Goal: Information Seeking & Learning: Compare options

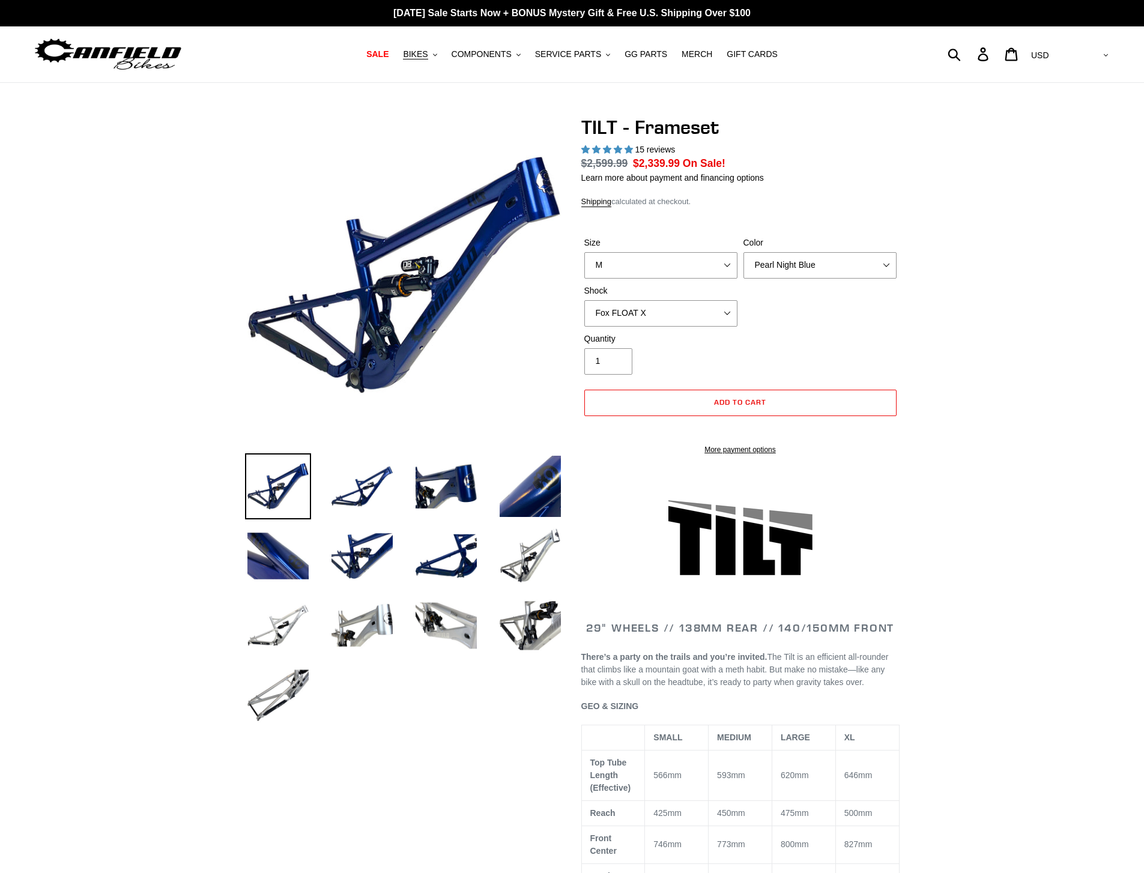
select select "highest-rating"
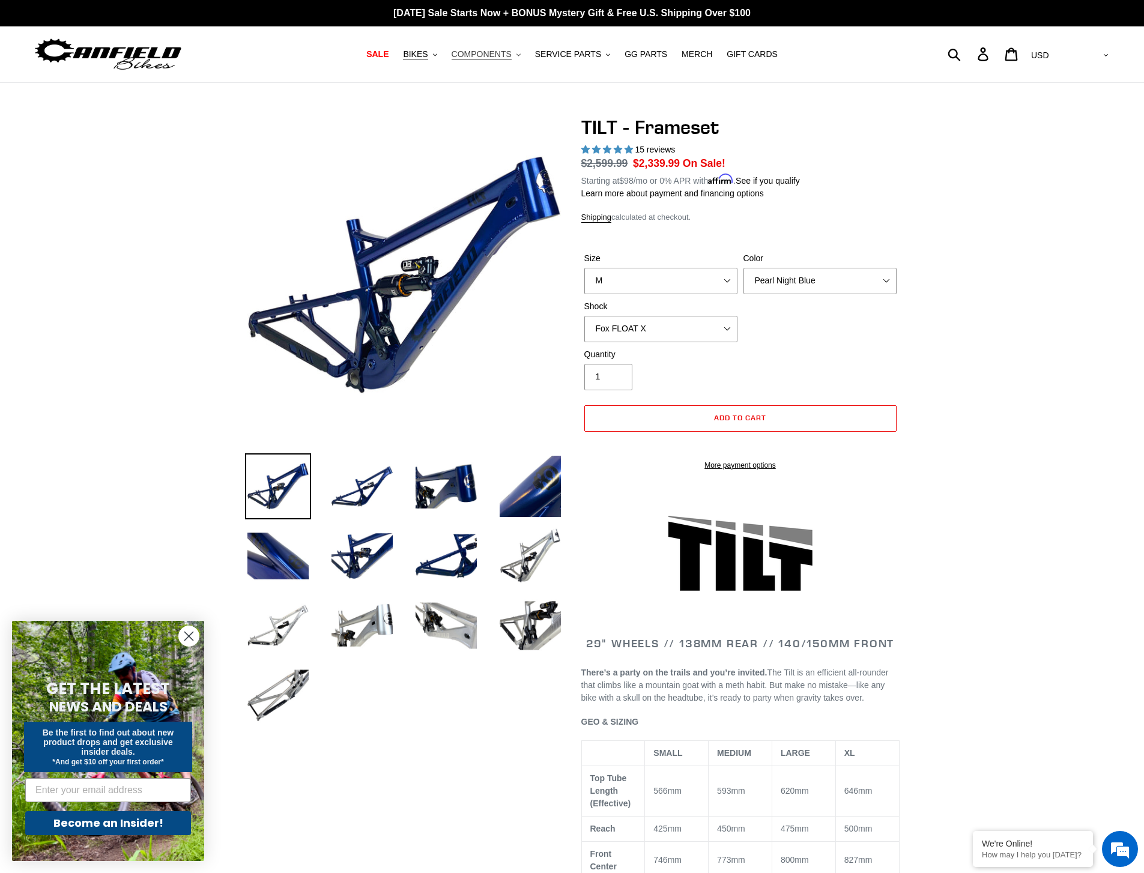
click at [490, 50] on span "COMPONENTS" at bounding box center [482, 54] width 60 height 10
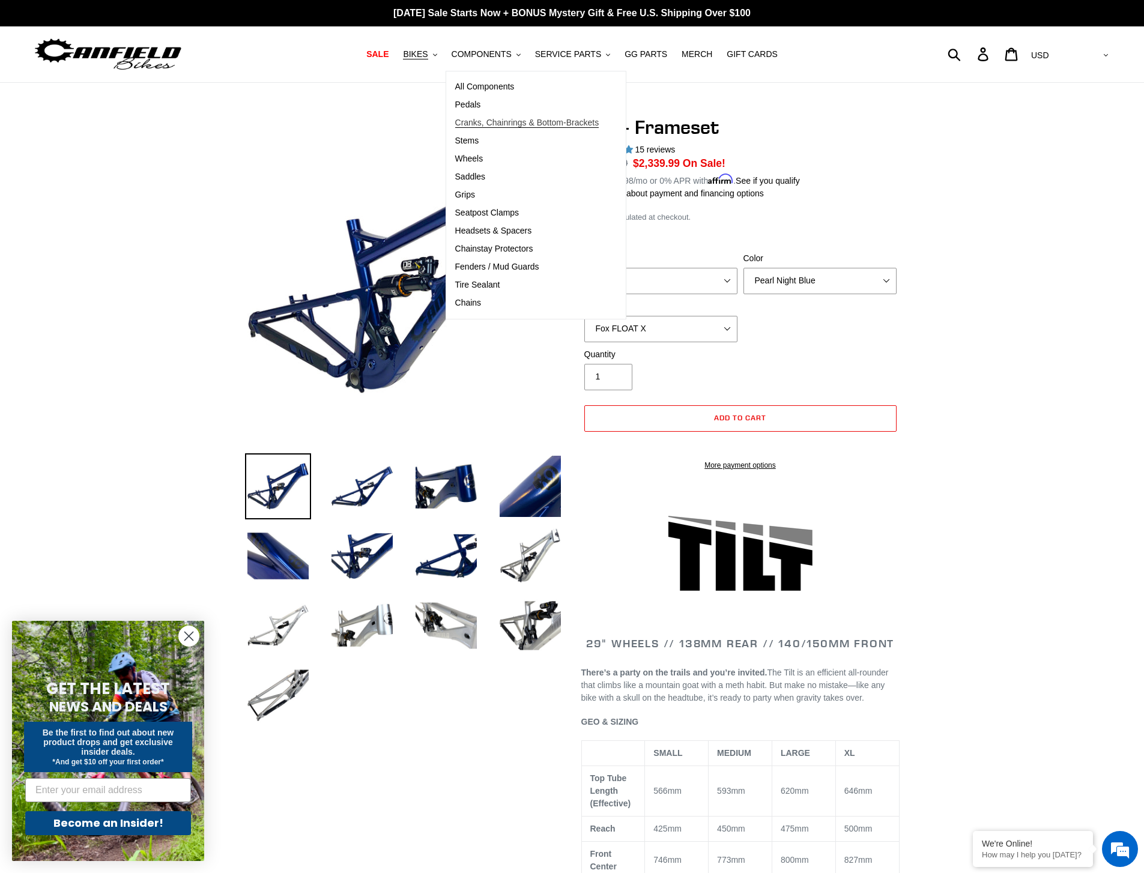
click at [498, 123] on span "Cranks, Chainrings & Bottom-Brackets" at bounding box center [527, 123] width 144 height 10
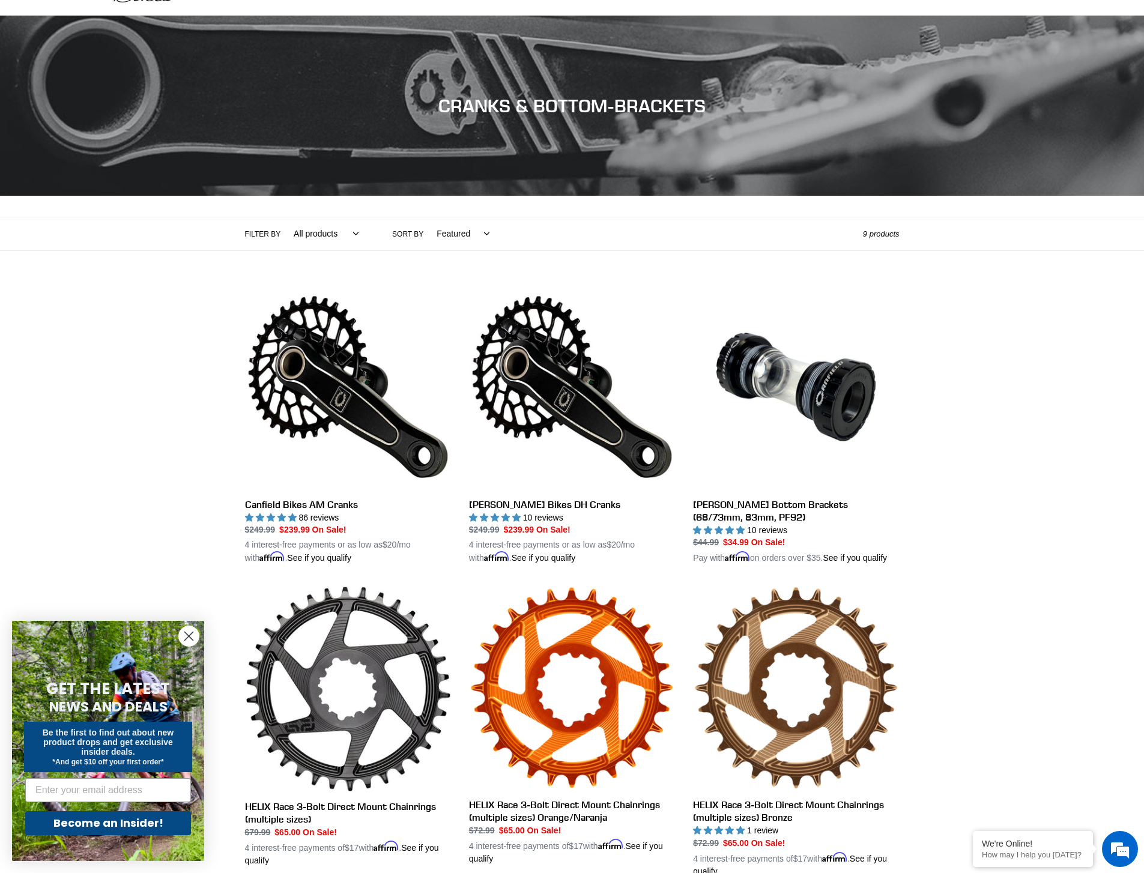
scroll to position [85, 0]
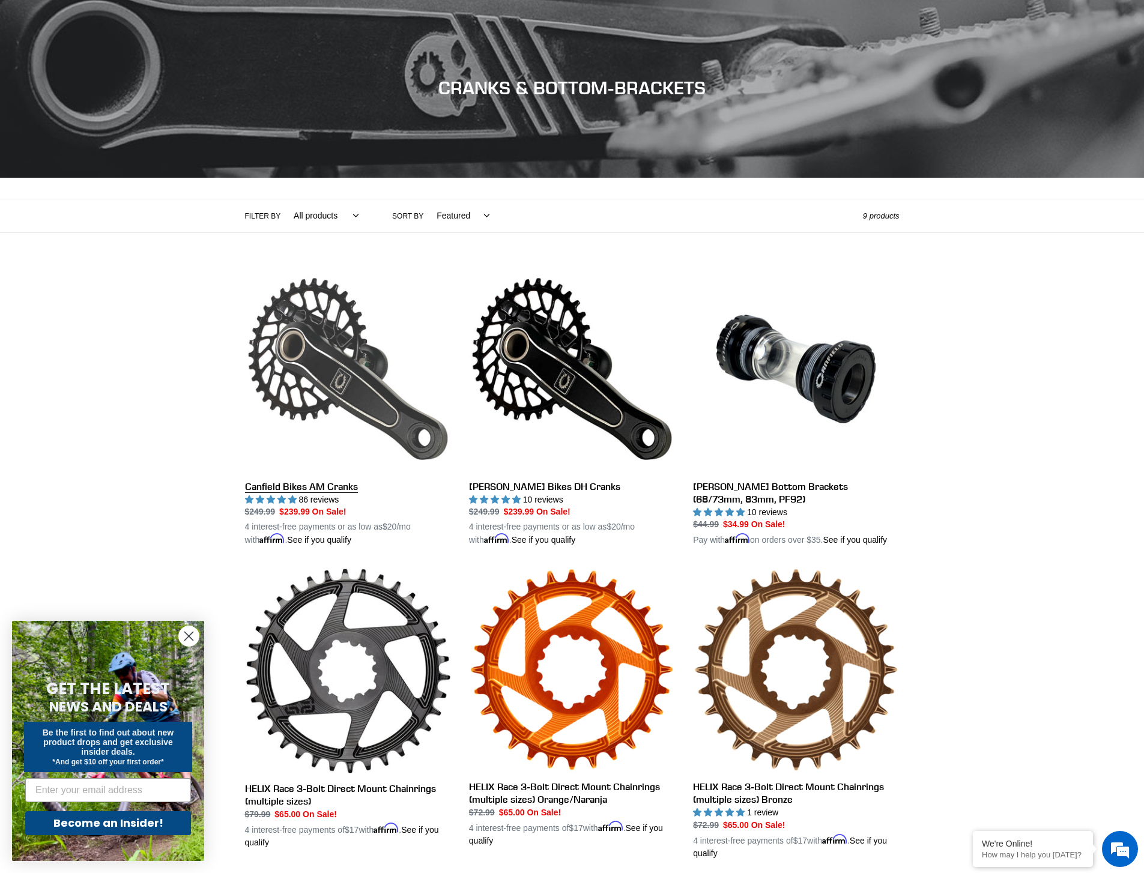
click at [356, 485] on link "Canfield Bikes AM Cranks" at bounding box center [348, 406] width 206 height 281
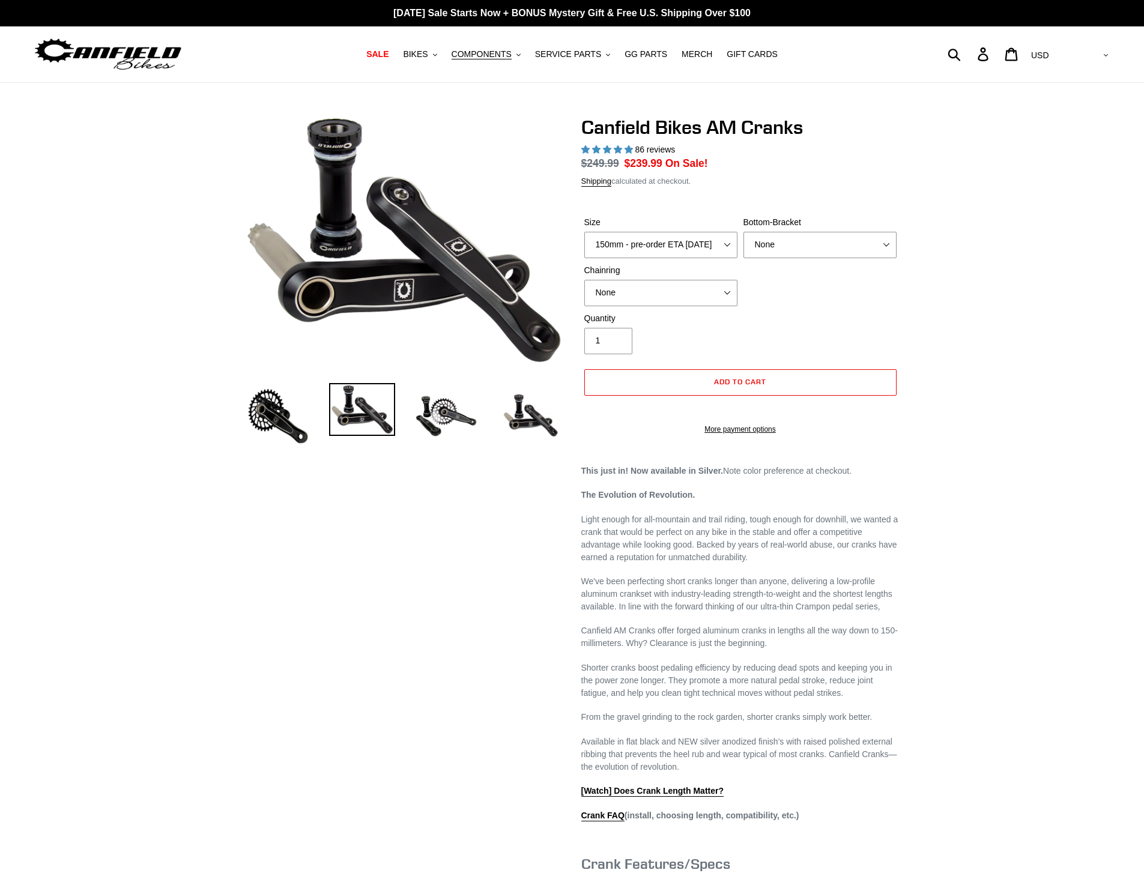
select select "highest-rating"
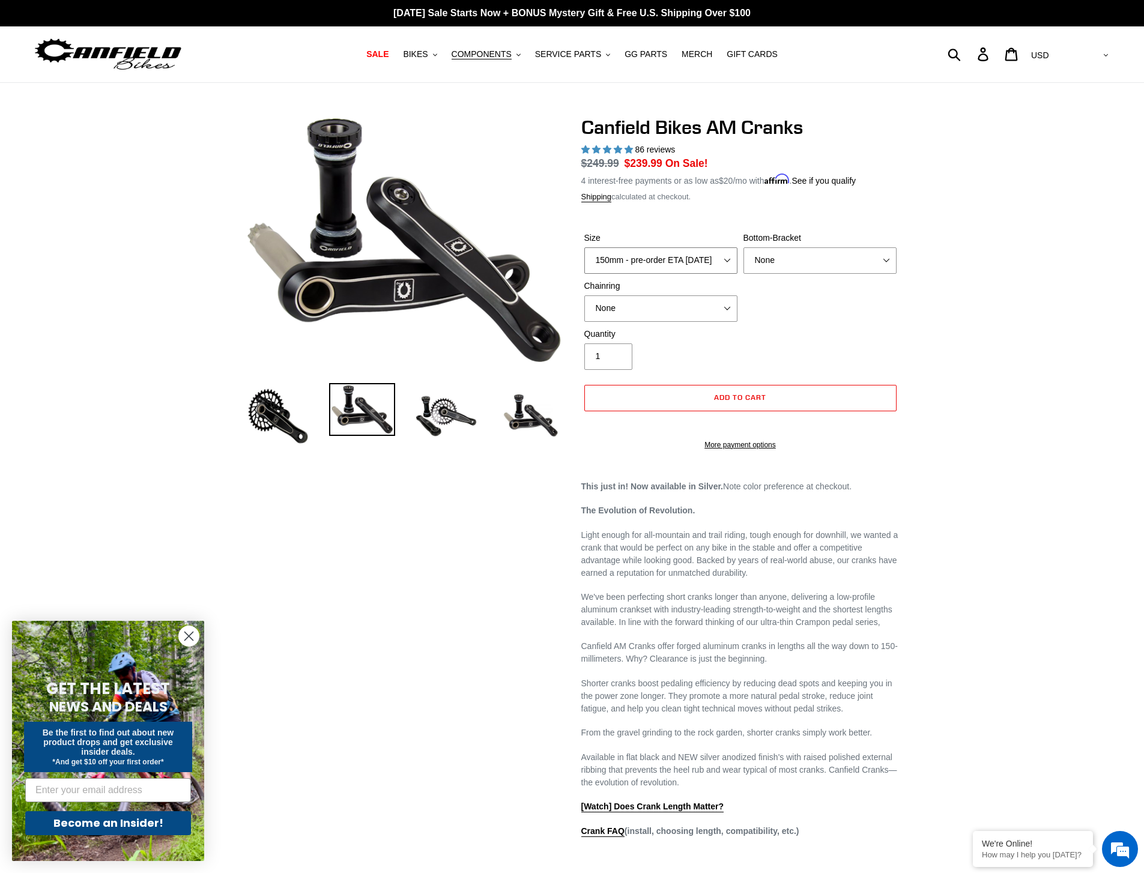
click at [711, 264] on select "150mm - pre-order ETA 9/30/25 155mm - pre-order ETA 9/30/25 160mm - pre-order E…" at bounding box center [660, 260] width 153 height 26
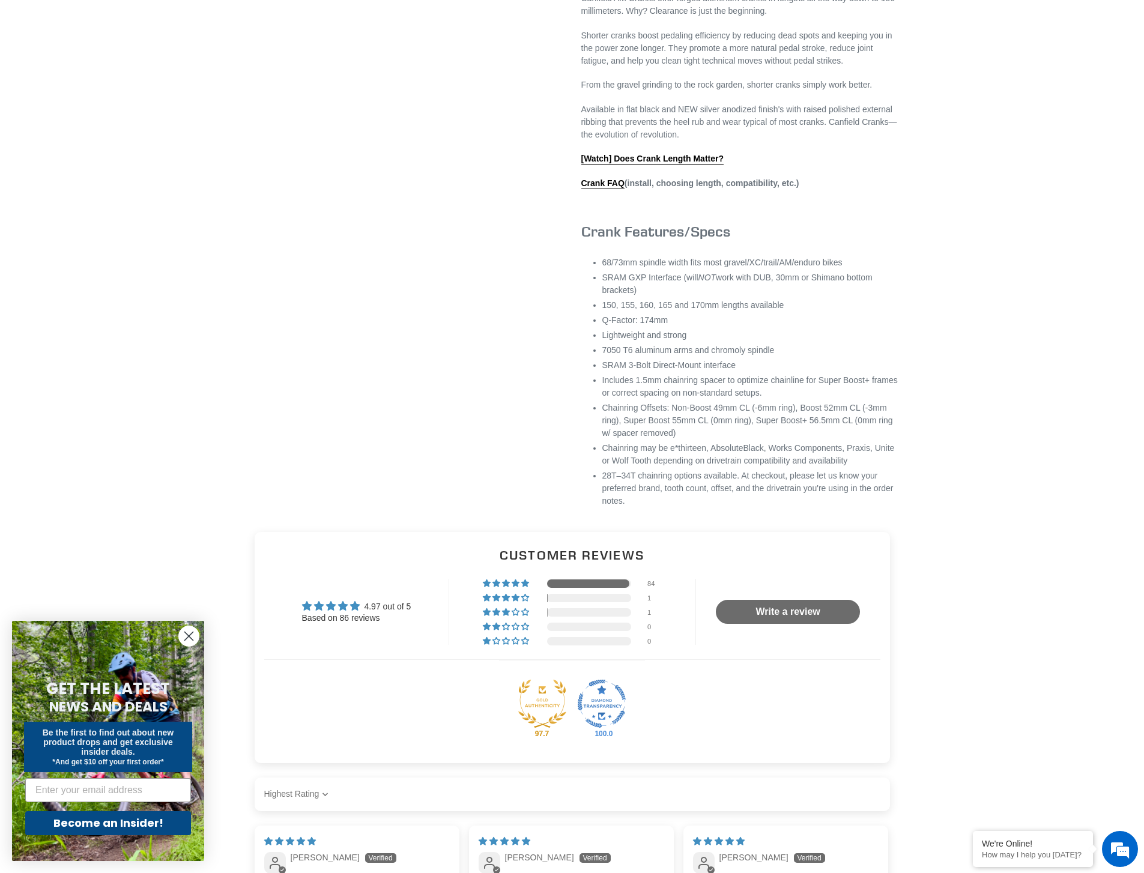
scroll to position [649, 0]
click at [596, 189] on link "Crank FAQ" at bounding box center [602, 183] width 43 height 11
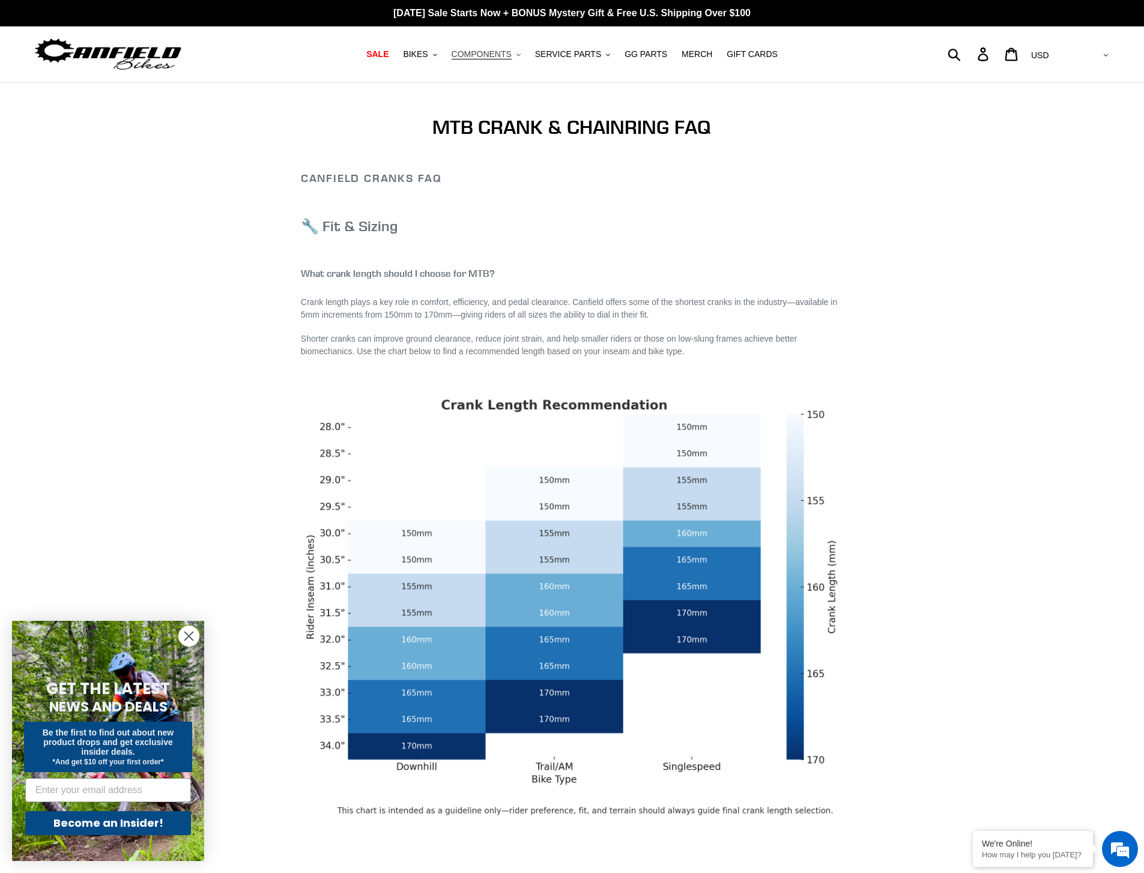
click at [497, 48] on button "COMPONENTS .cls-1{fill:#231f20}" at bounding box center [486, 54] width 81 height 16
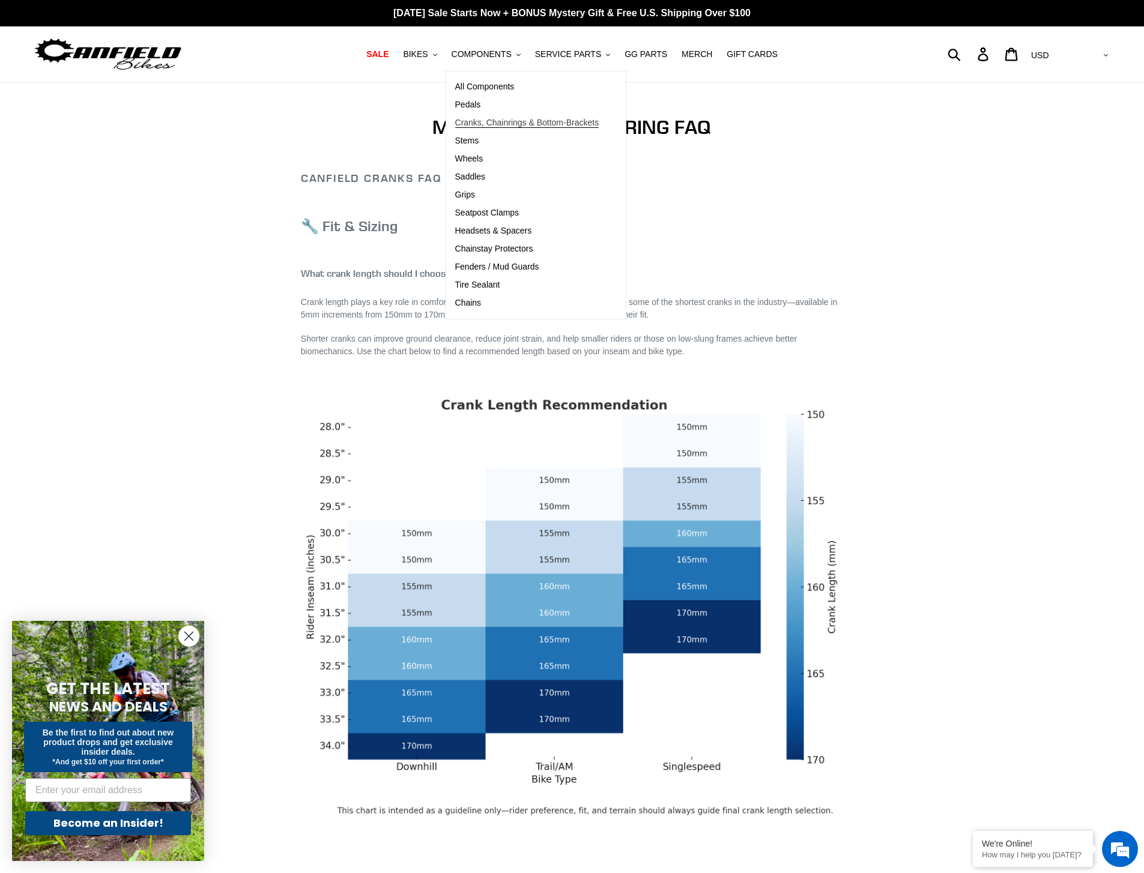
click at [491, 123] on span "Cranks, Chainrings & Bottom-Brackets" at bounding box center [527, 123] width 144 height 10
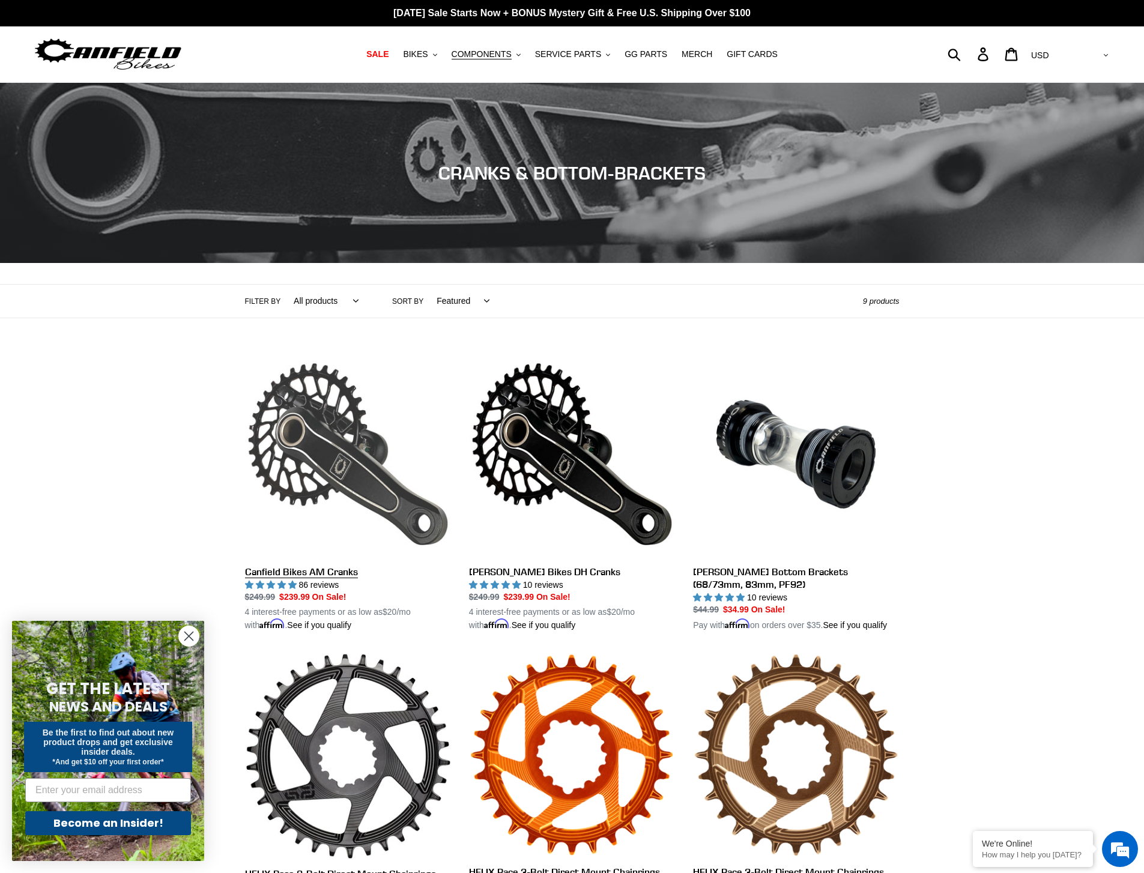
click at [361, 529] on link "Canfield Bikes AM Cranks" at bounding box center [348, 491] width 206 height 281
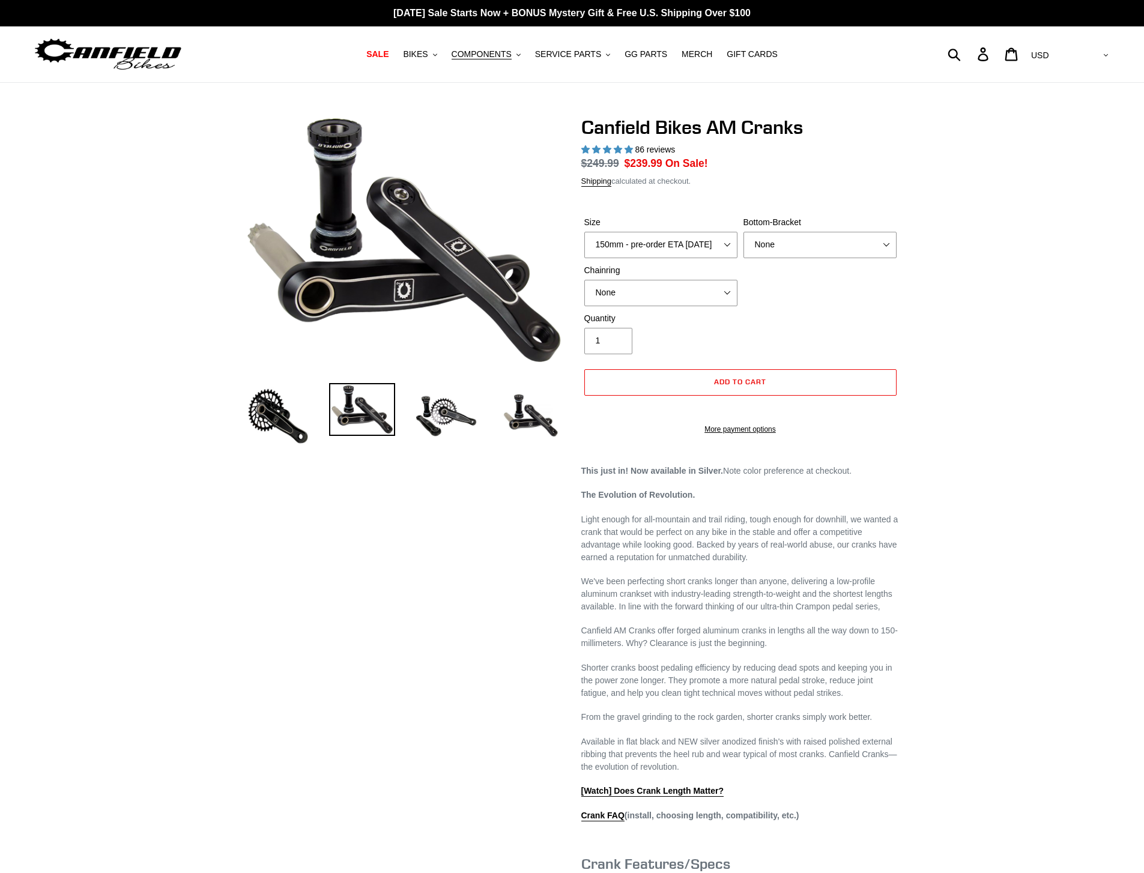
select select "highest-rating"
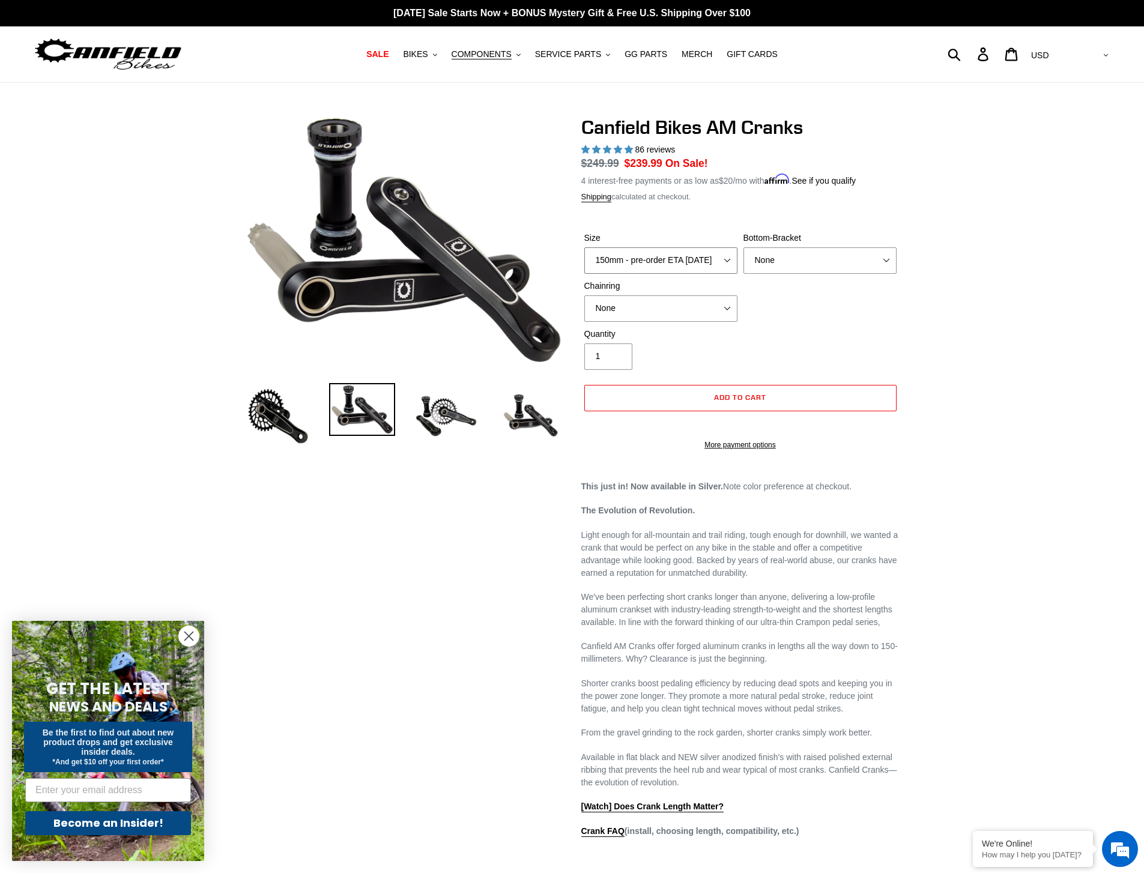
click at [680, 261] on select "150mm - pre-order ETA 9/30/25 155mm - pre-order ETA 9/30/25 160mm - pre-order E…" at bounding box center [660, 260] width 153 height 26
select select "160mm - pre-order ETA 9/30/25"
click at [584, 247] on select "150mm - pre-order ETA 9/30/25 155mm - pre-order ETA 9/30/25 160mm - pre-order E…" at bounding box center [660, 260] width 153 height 26
click at [859, 261] on select "None BSA Threaded 68/73mm Press Fit PF92" at bounding box center [820, 260] width 153 height 26
select select "BSA Threaded 68/73mm"
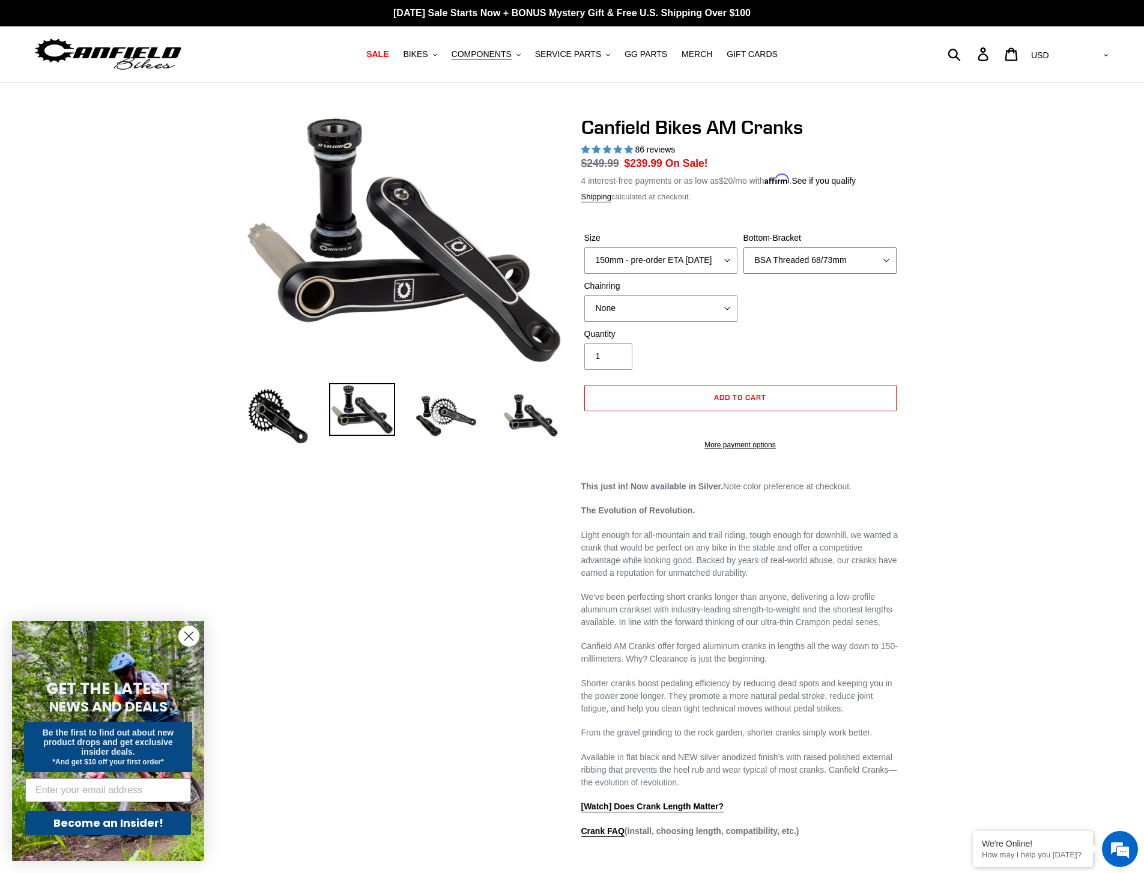
click at [744, 247] on select "None BSA Threaded 68/73mm Press Fit PF92" at bounding box center [820, 260] width 153 height 26
click at [699, 306] on select "None 30t Round (Boost 148) 30t Oval (Boost 148) 32t Round (Boost 148) 32t Oval …" at bounding box center [660, 308] width 153 height 26
click at [584, 295] on select "None 30t Round (Boost 148) 30t Oval (Boost 148) 32t Round (Boost 148) 32t Oval …" at bounding box center [660, 308] width 153 height 26
click at [780, 347] on div "Quantity 1" at bounding box center [740, 352] width 318 height 48
click at [708, 310] on select "None 30t Round (Boost 148) 30t Oval (Boost 148) 32t Round (Boost 148) 32t Oval …" at bounding box center [660, 308] width 153 height 26
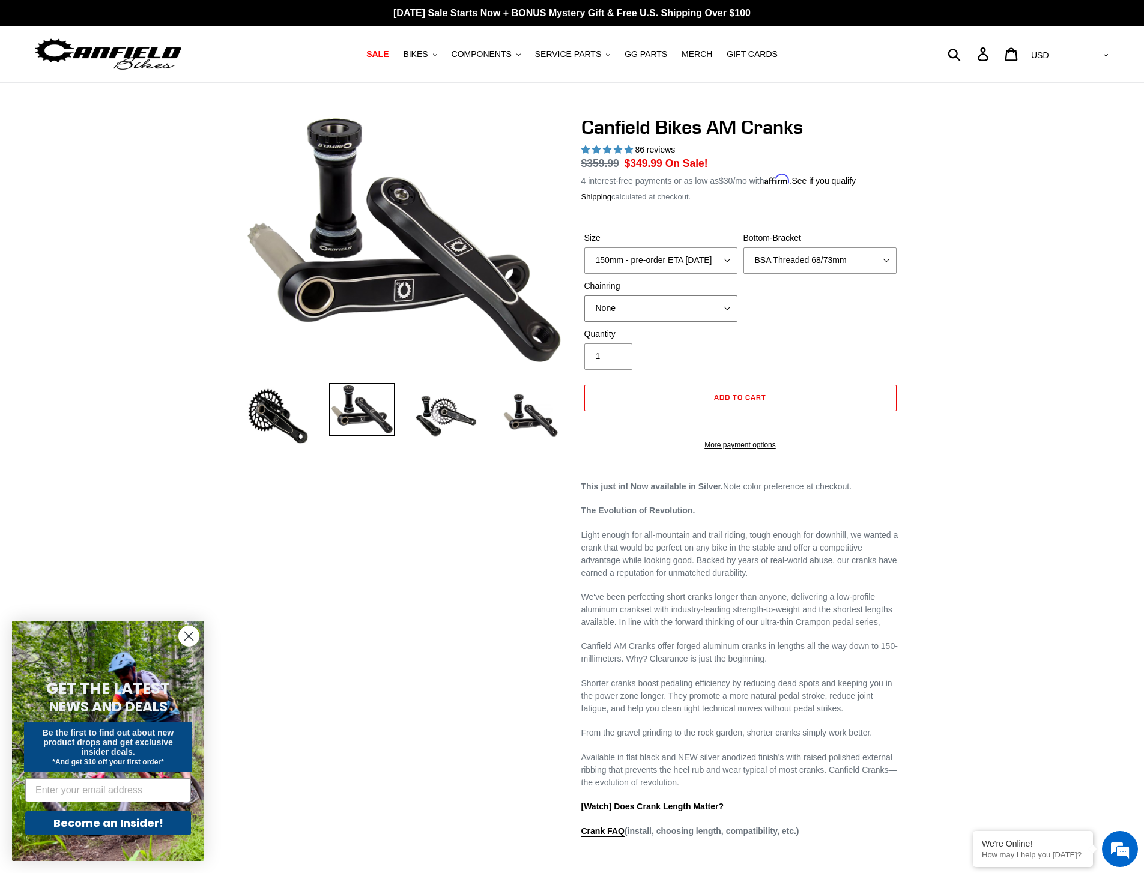
click at [584, 295] on select "None 30t Round (Boost 148) 30t Oval (Boost 148) 32t Round (Boost 148) 32t Oval …" at bounding box center [660, 308] width 153 height 26
click at [698, 310] on select "None 30t Round (Boost 148) 30t Oval (Boost 148) 32t Round (Boost 148) 32t Oval …" at bounding box center [660, 308] width 153 height 26
select select "32t Round (Boost 148)"
click at [584, 295] on select "None 30t Round (Boost 148) 30t Oval (Boost 148) 32t Round (Boost 148) 32t Oval …" at bounding box center [660, 308] width 153 height 26
click at [625, 147] on span "4.97 stars" at bounding box center [629, 149] width 8 height 8
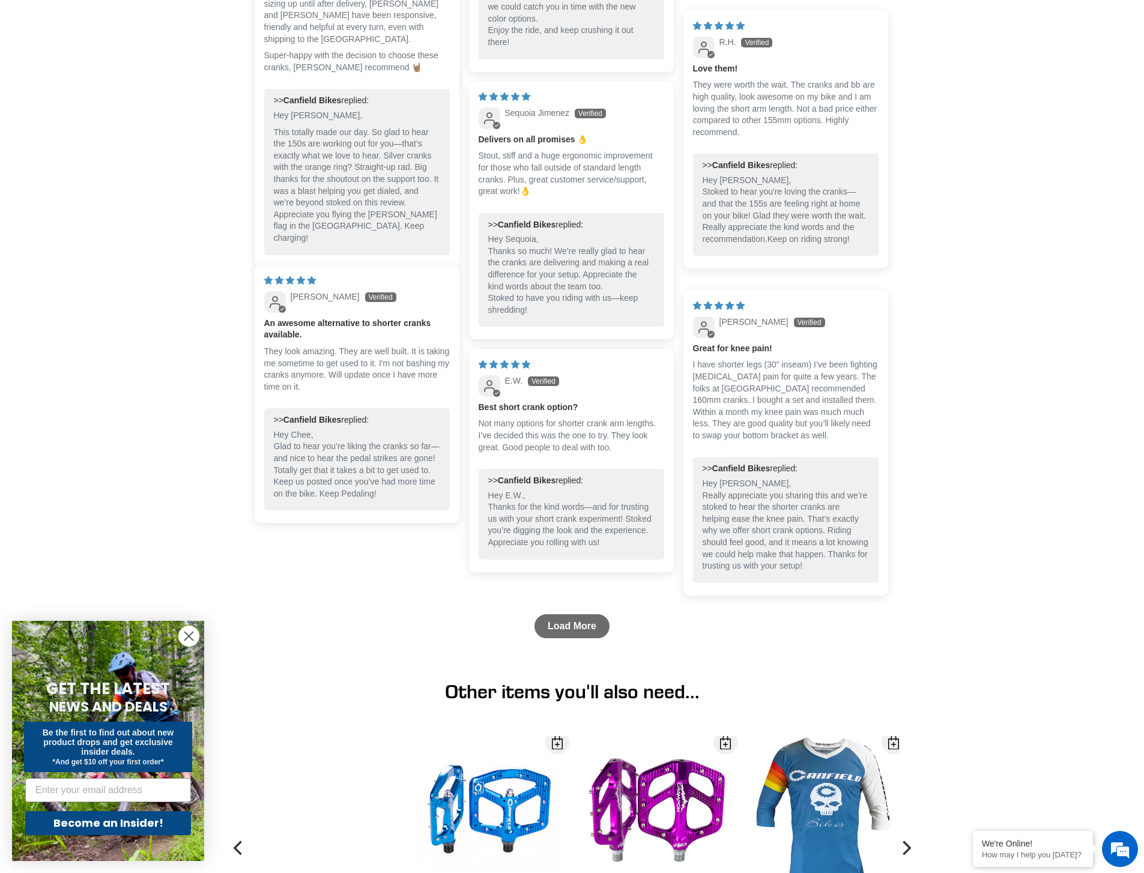
scroll to position [1731, 0]
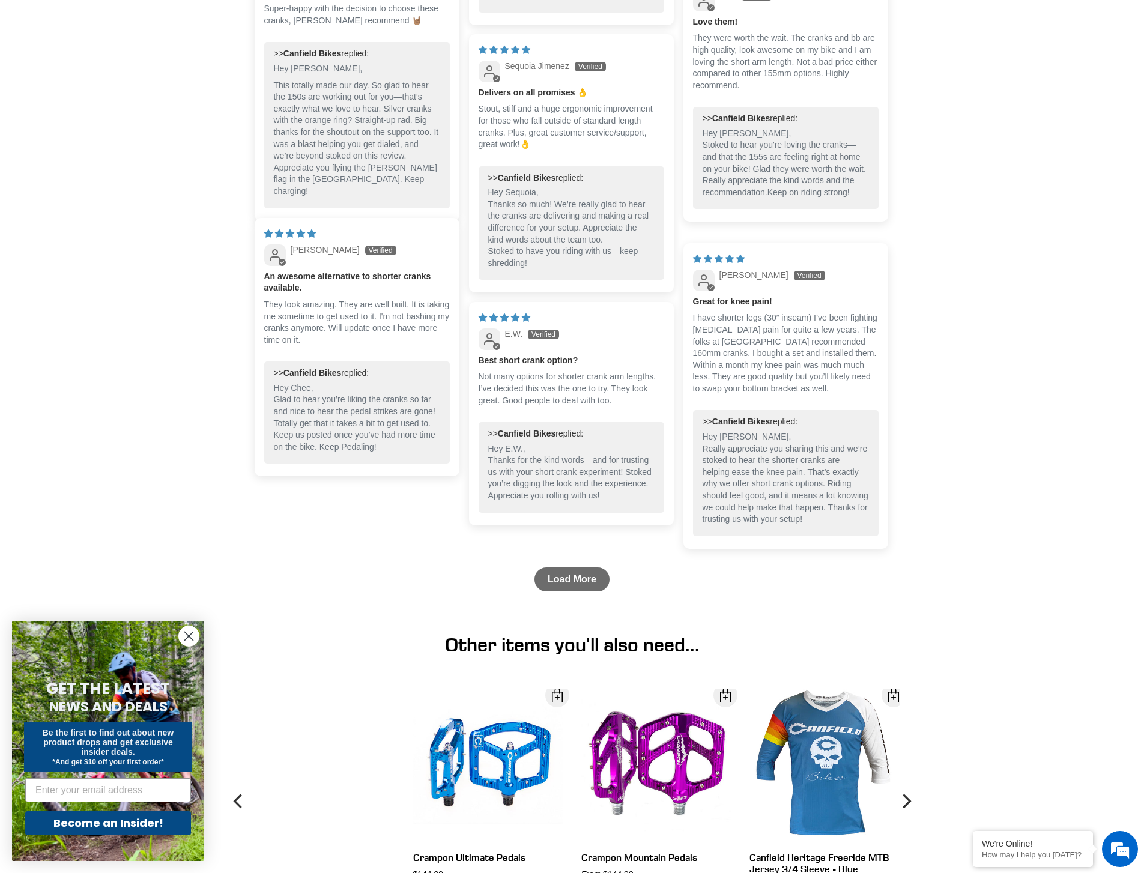
click at [593, 592] on link "Load More" at bounding box center [572, 580] width 75 height 24
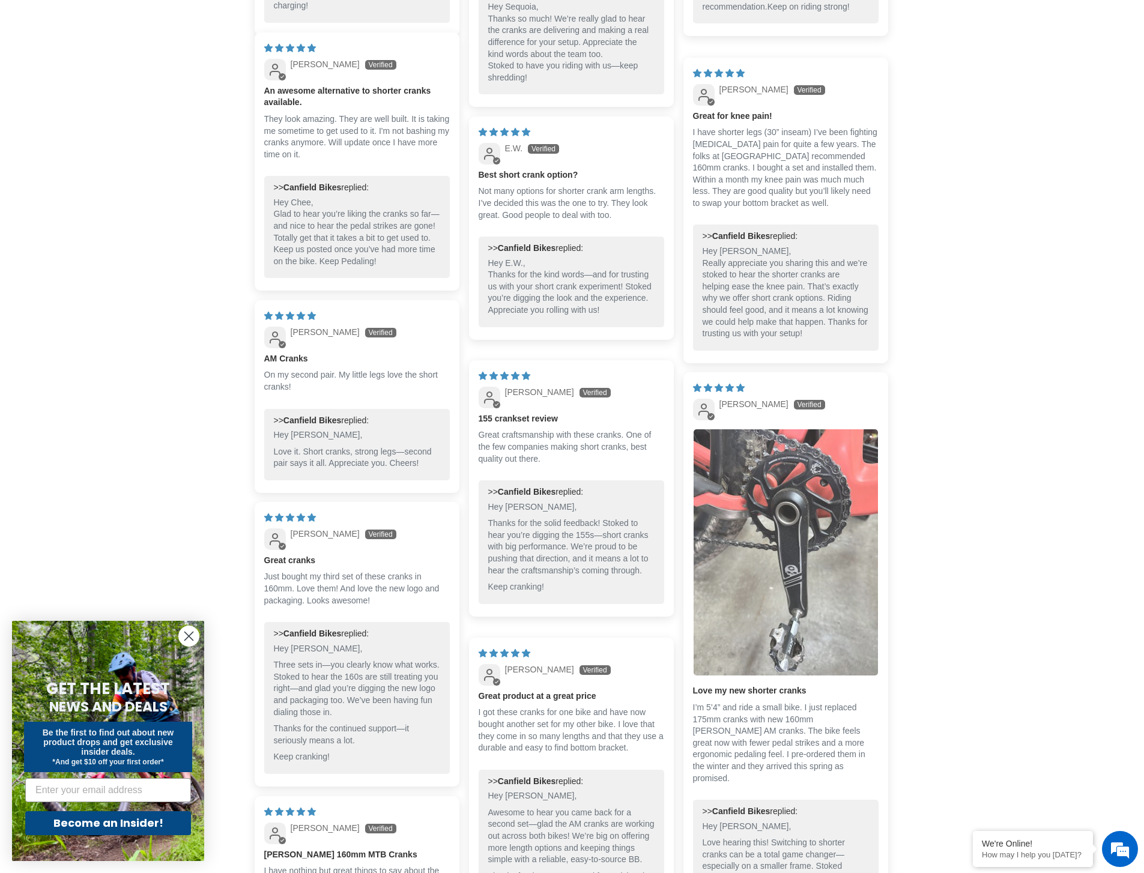
scroll to position [1941, 0]
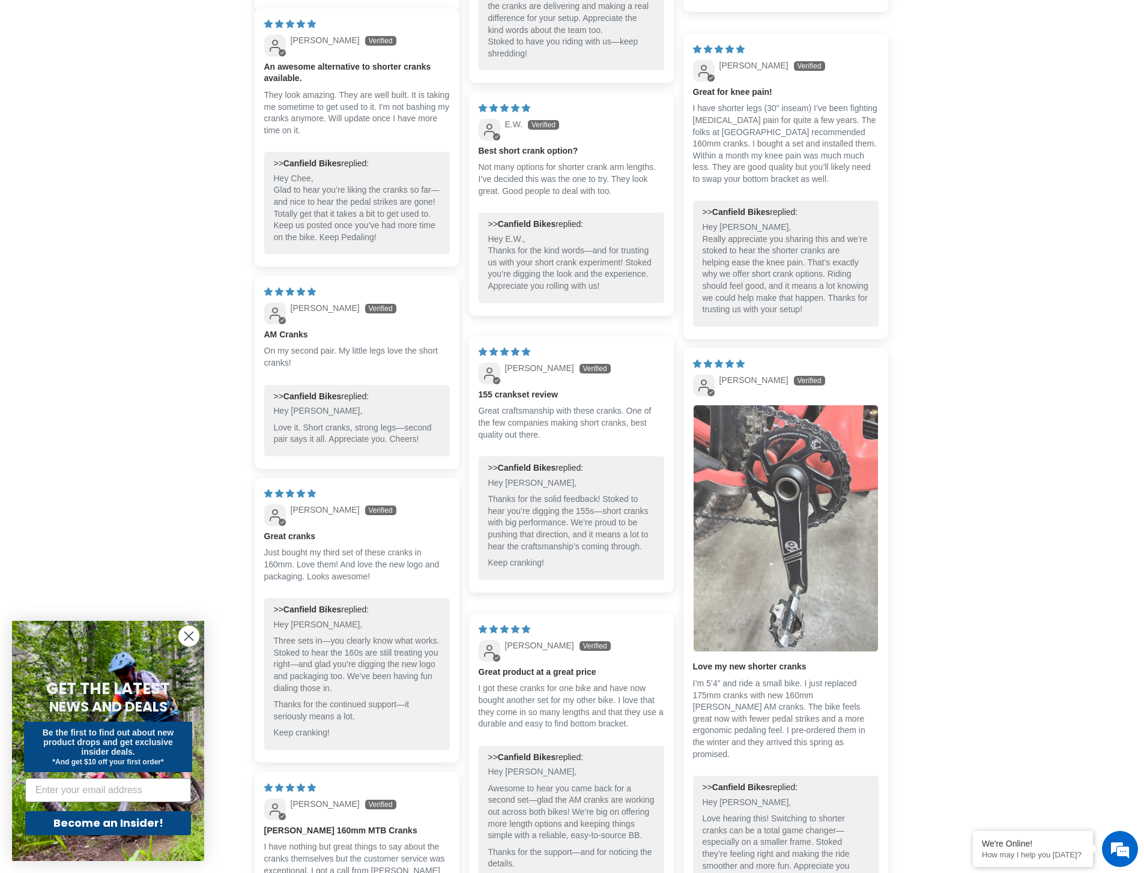
click at [793, 586] on img "Link to user picture 1" at bounding box center [786, 528] width 184 height 246
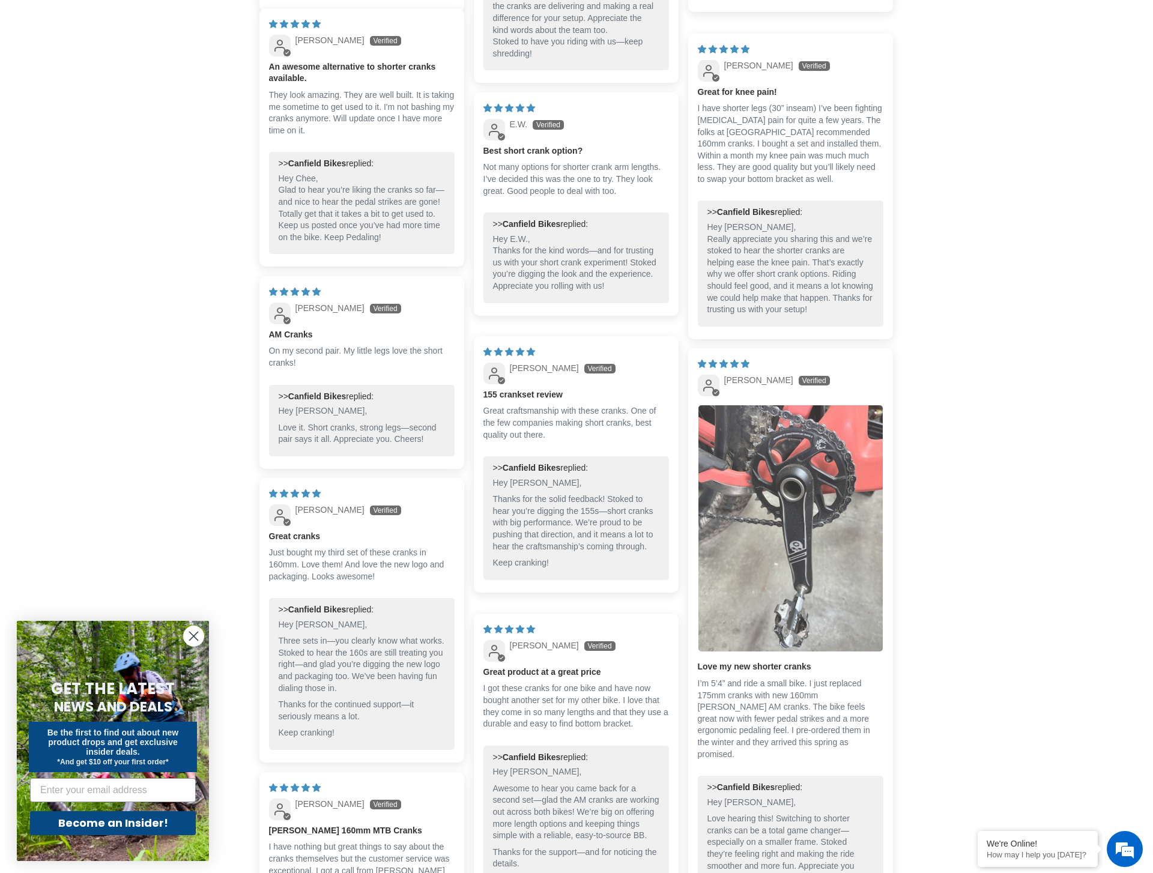
scroll to position [0, 0]
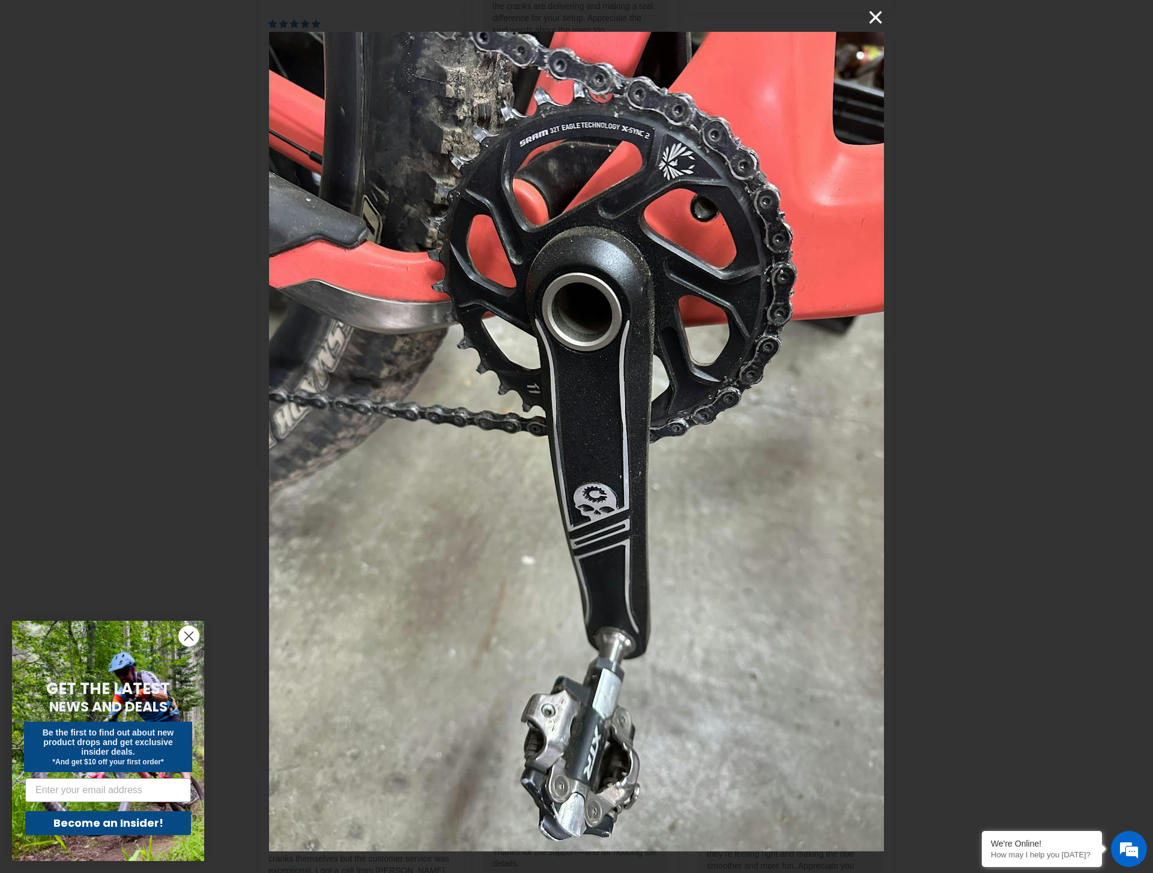
click at [879, 19] on button "×" at bounding box center [869, 17] width 29 height 29
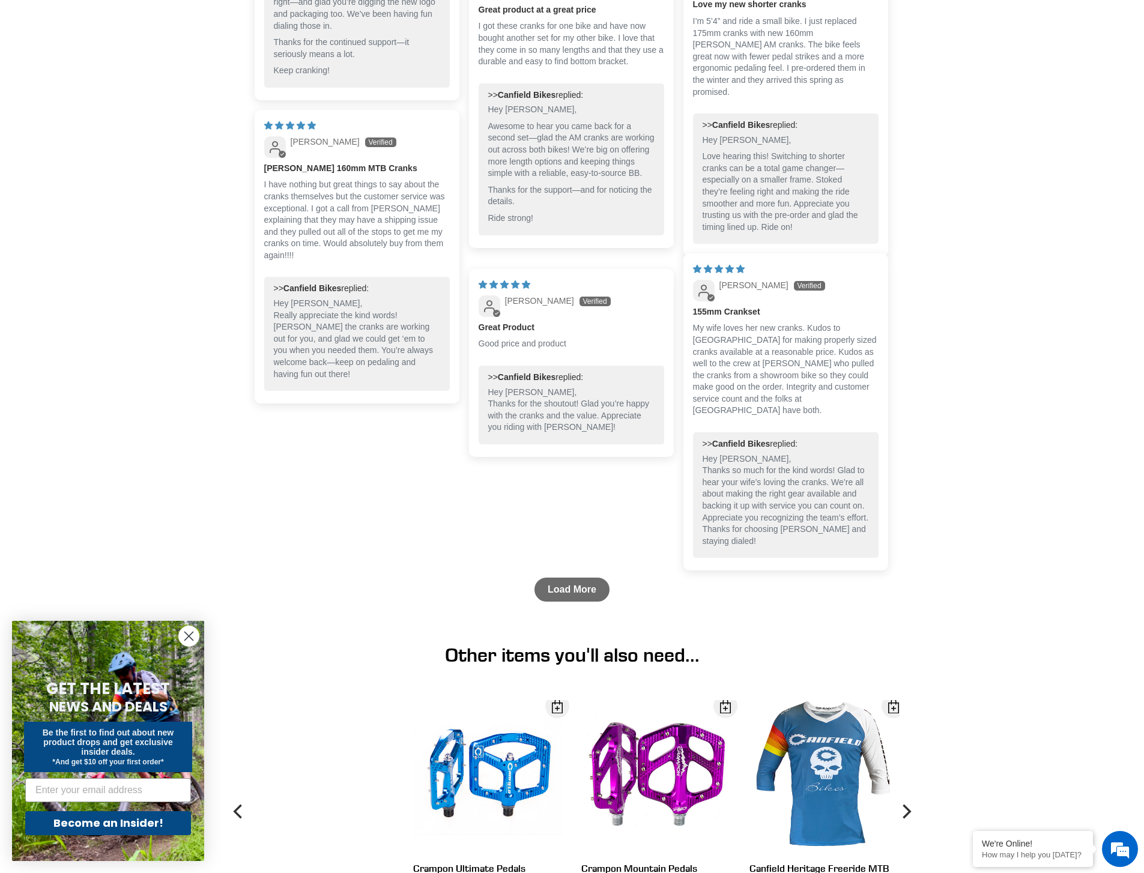
scroll to position [2604, 0]
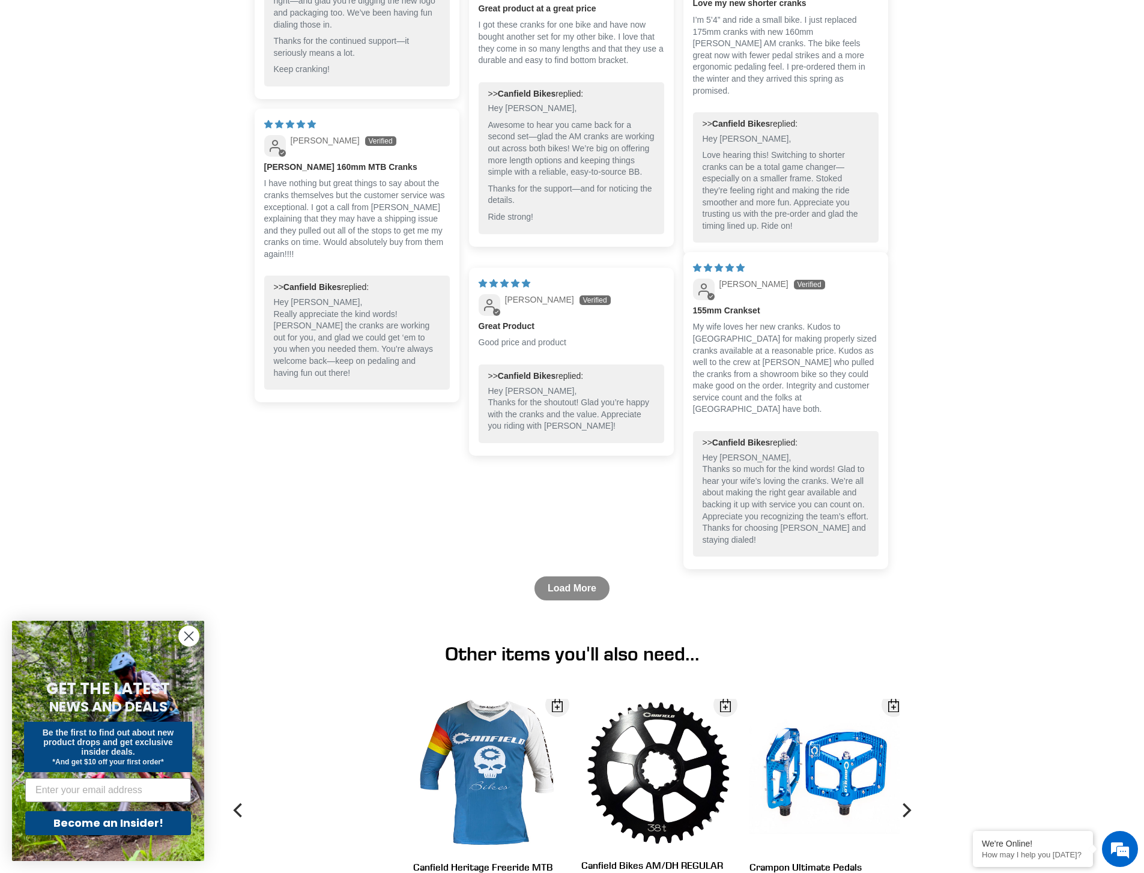
click at [595, 601] on link "Load More" at bounding box center [572, 589] width 75 height 24
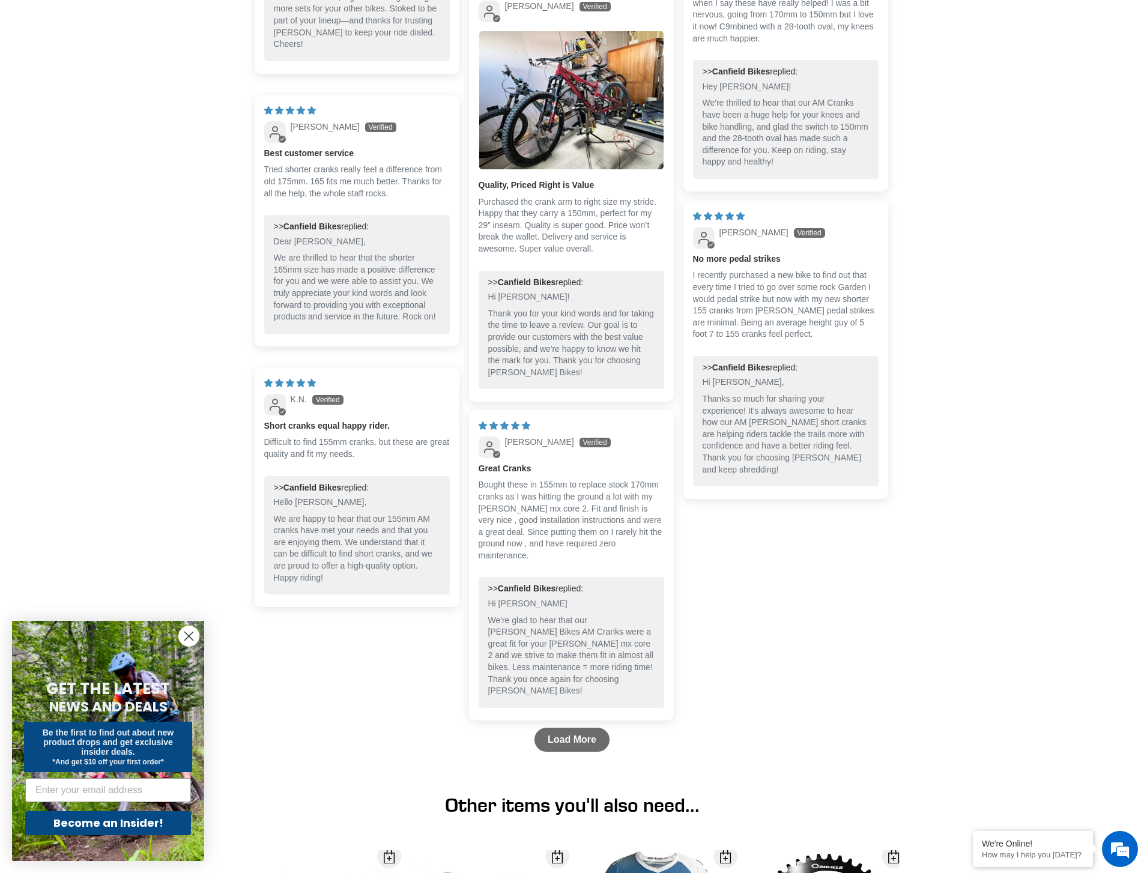
scroll to position [3413, 0]
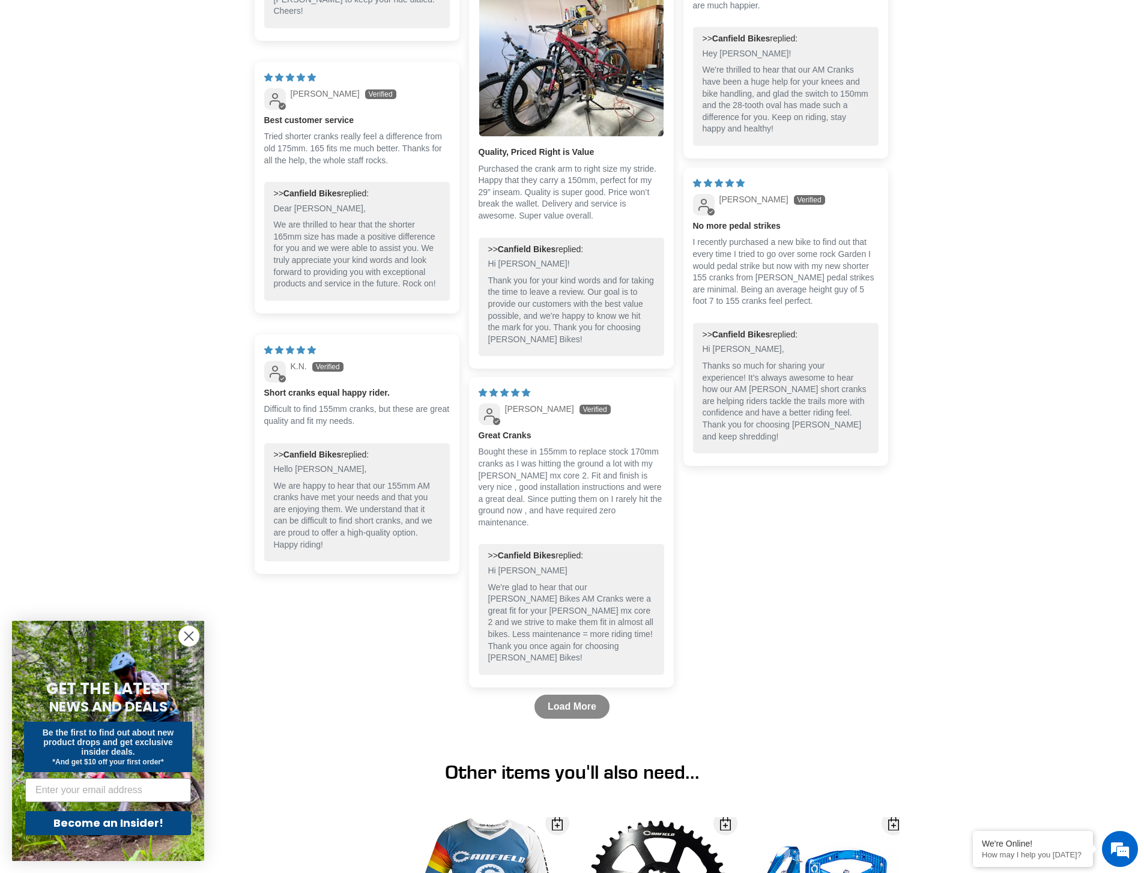
click at [582, 719] on link "Load More" at bounding box center [572, 707] width 75 height 24
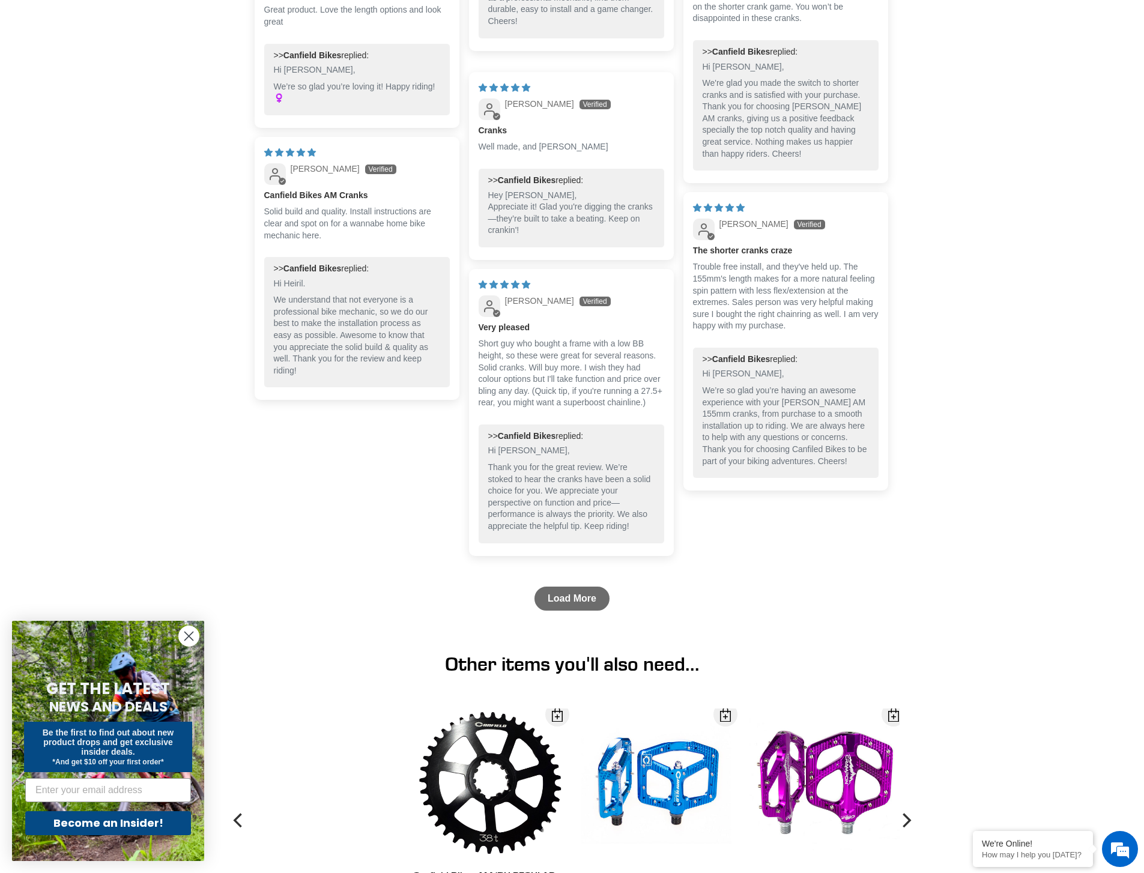
scroll to position [4336, 0]
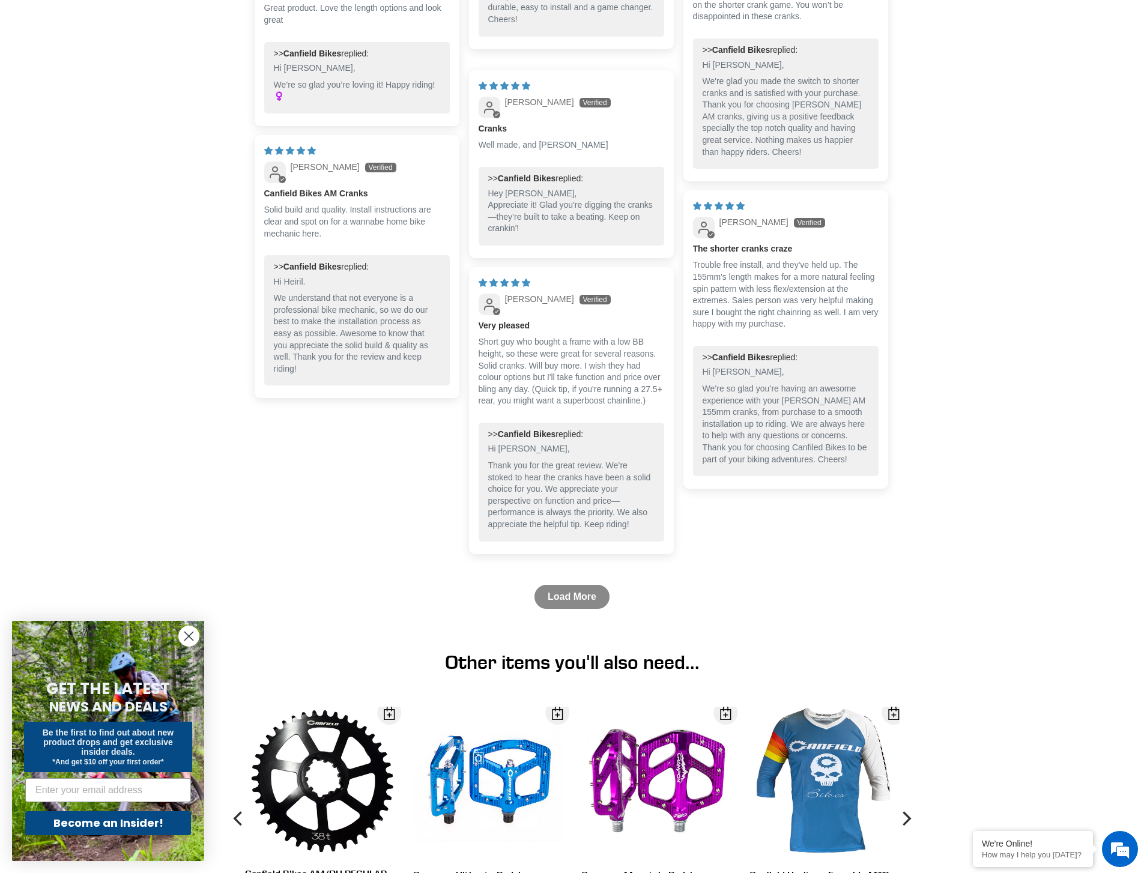
click at [589, 609] on link "Load More" at bounding box center [572, 597] width 75 height 24
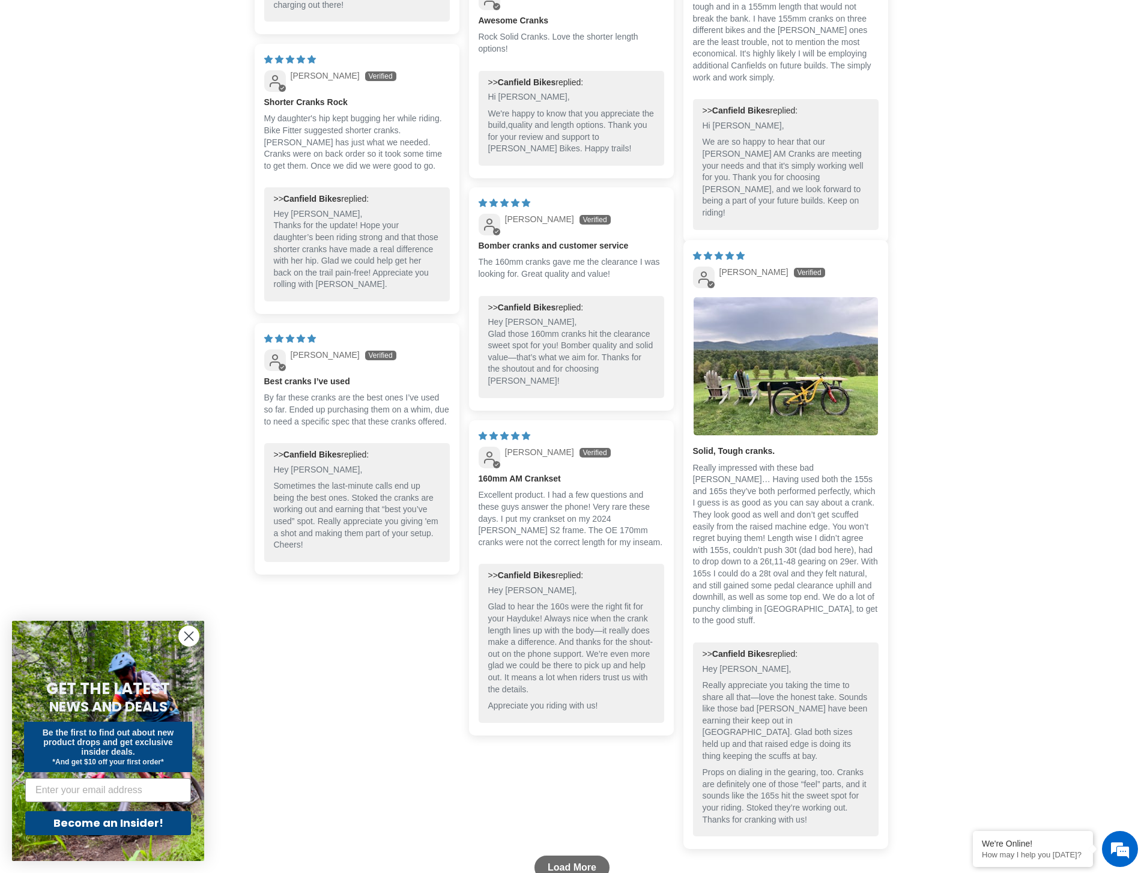
scroll to position [4951, 0]
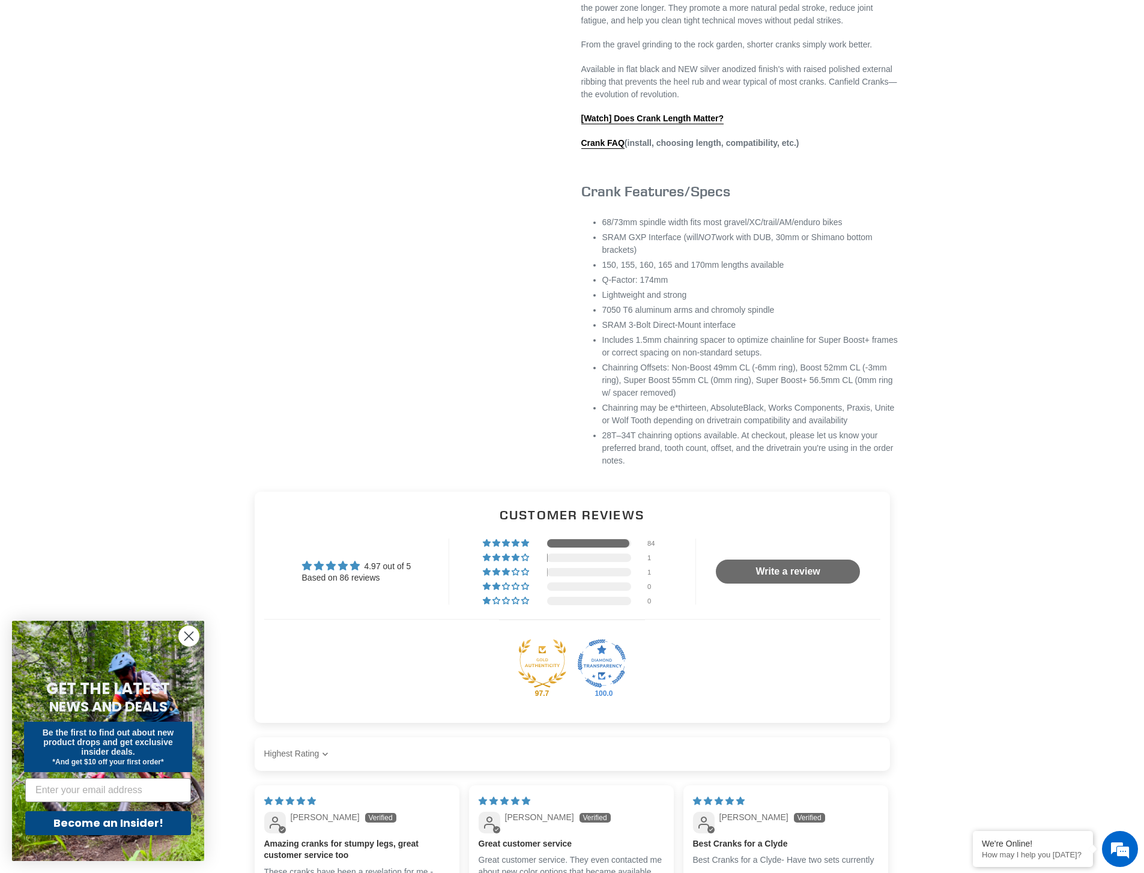
scroll to position [0, 0]
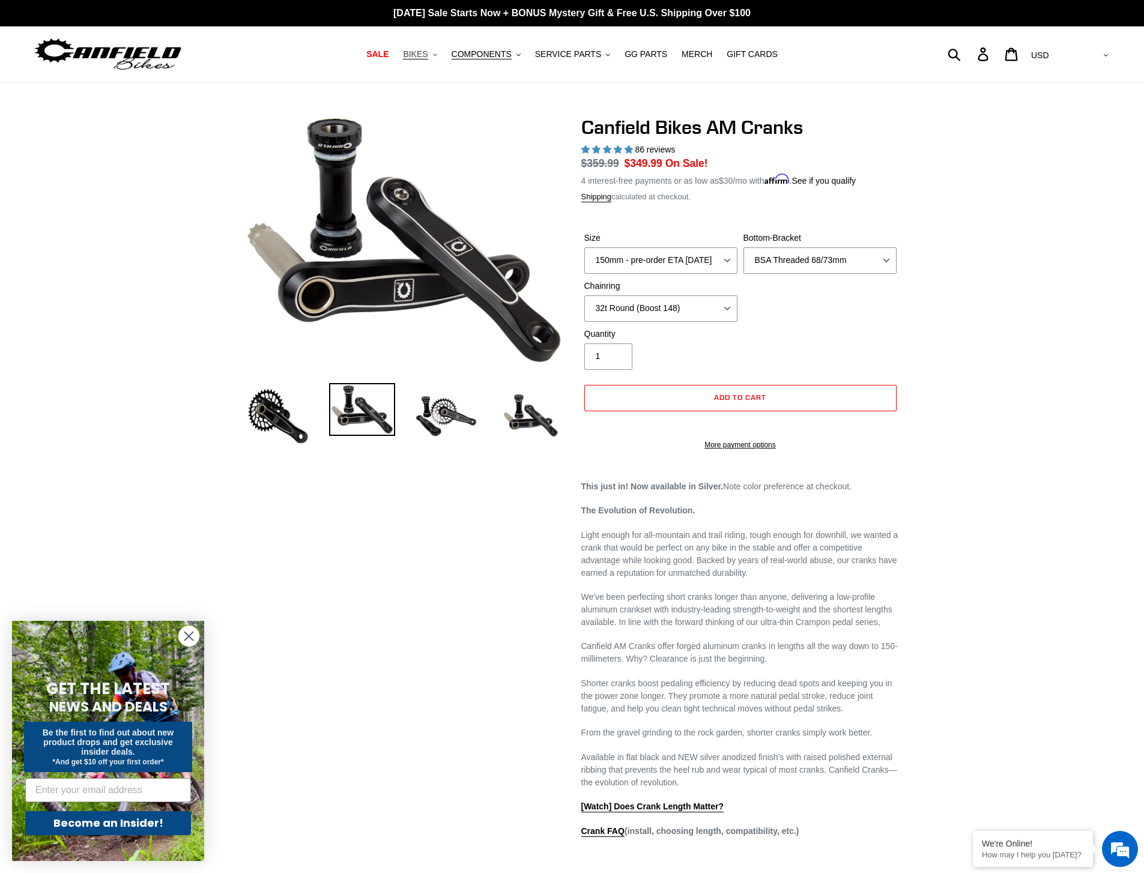
click at [428, 51] on span "BIKES" at bounding box center [415, 54] width 25 height 10
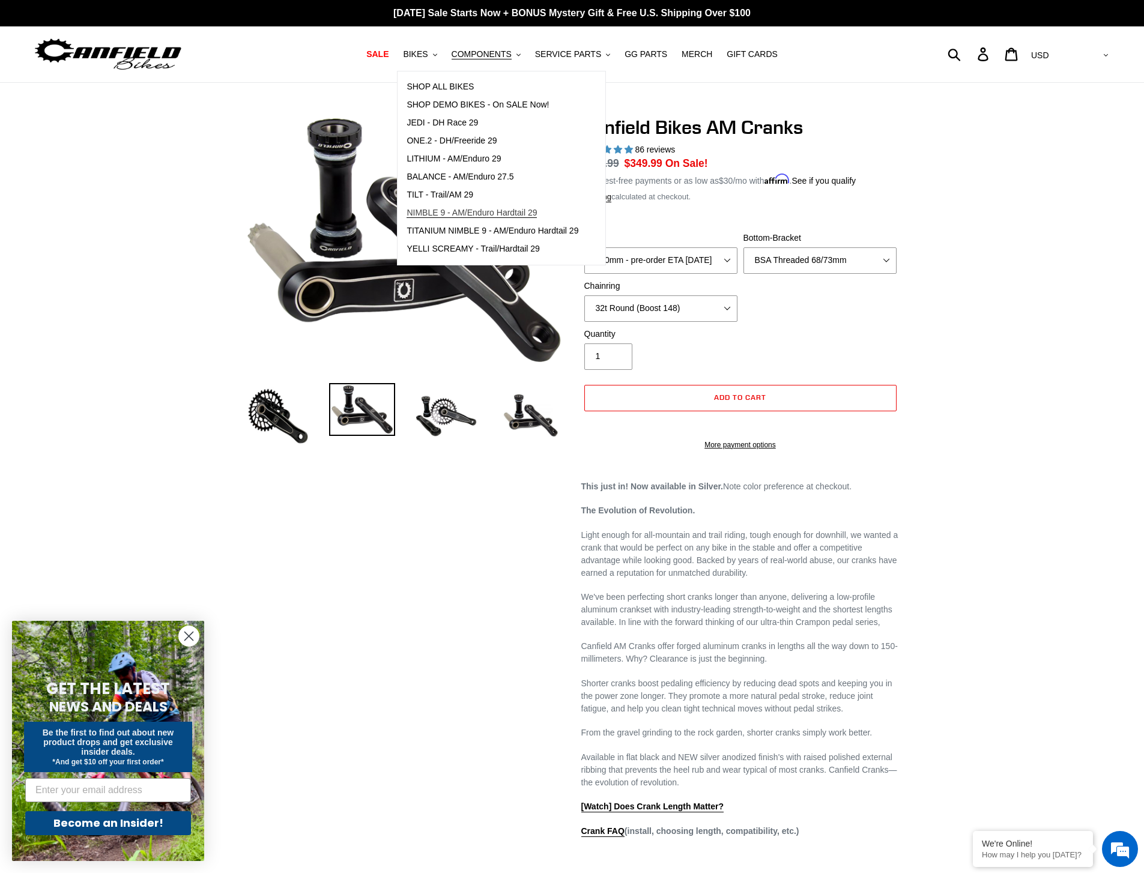
click at [425, 215] on span "NIMBLE 9 - AM/Enduro Hardtail 29" at bounding box center [472, 213] width 130 height 10
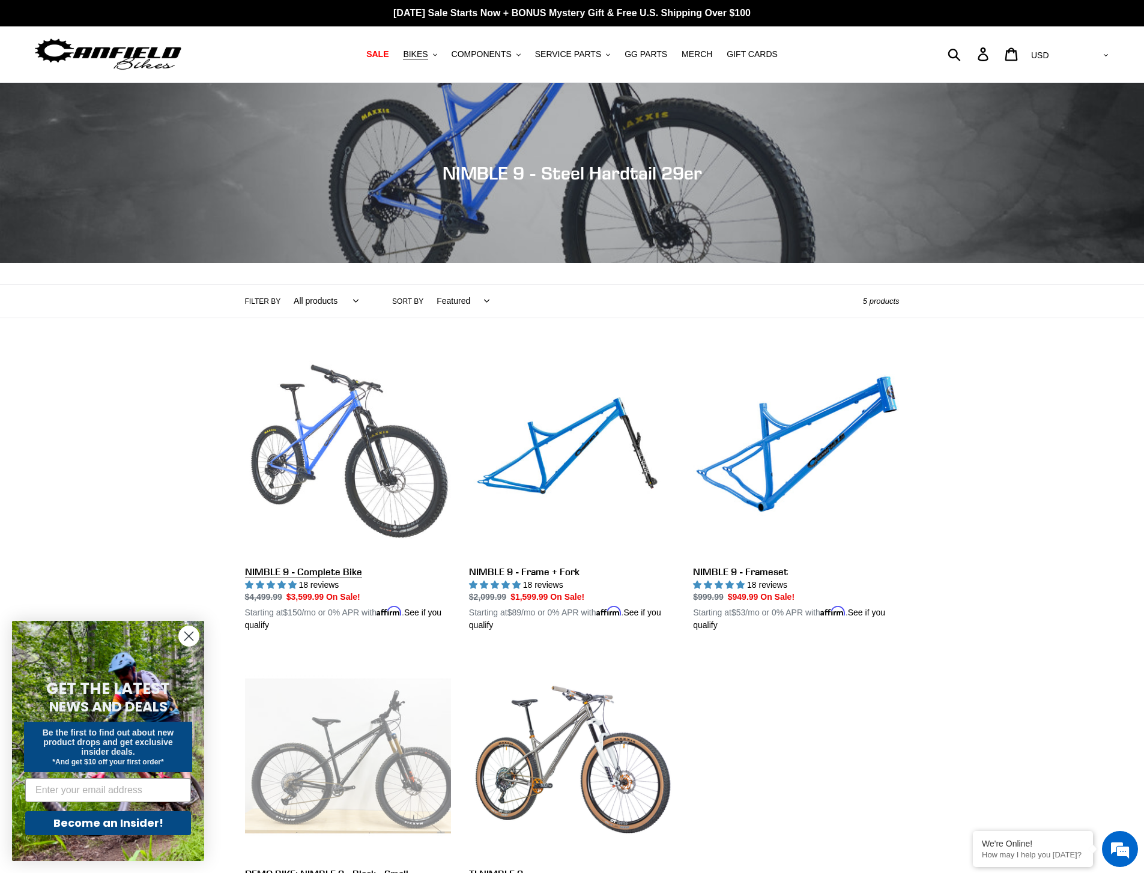
click at [387, 438] on link "NIMBLE 9 - Complete Bike" at bounding box center [348, 491] width 206 height 281
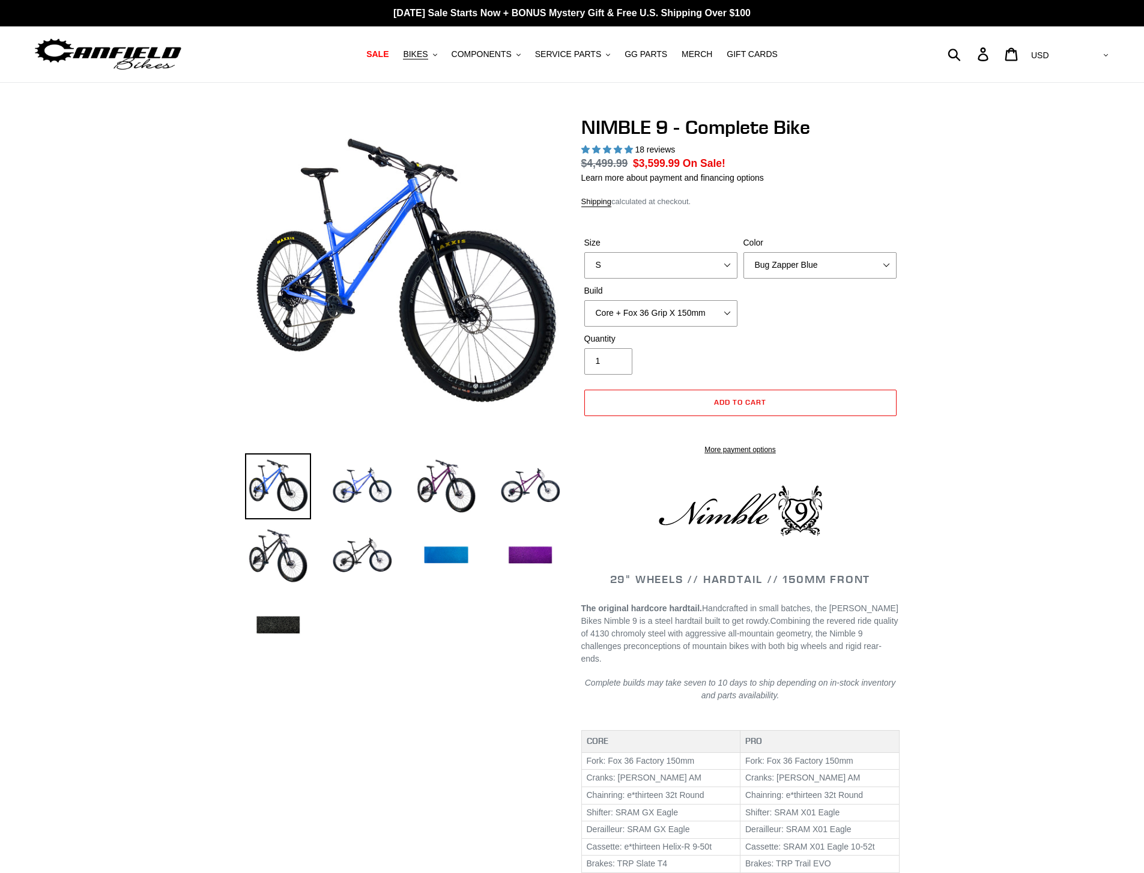
select select "highest-rating"
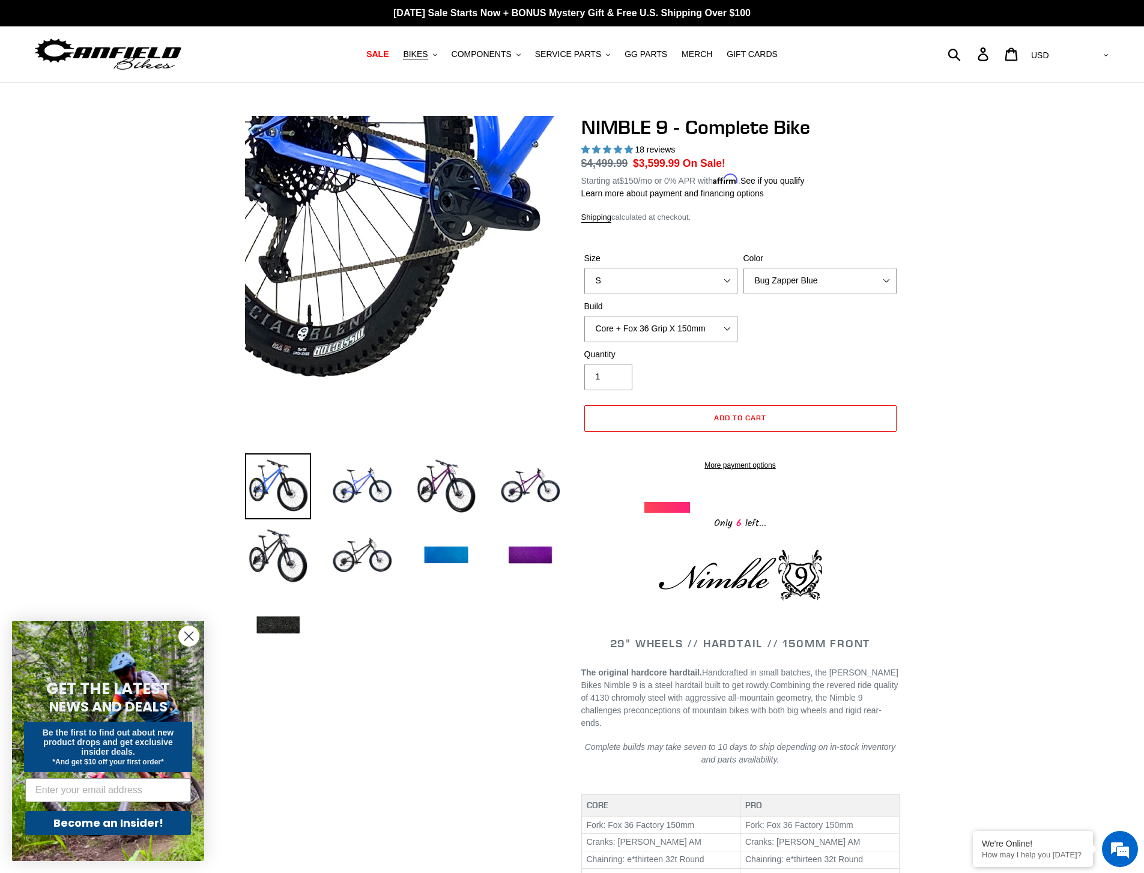
click at [289, 346] on img at bounding box center [733, 77] width 1230 height 1230
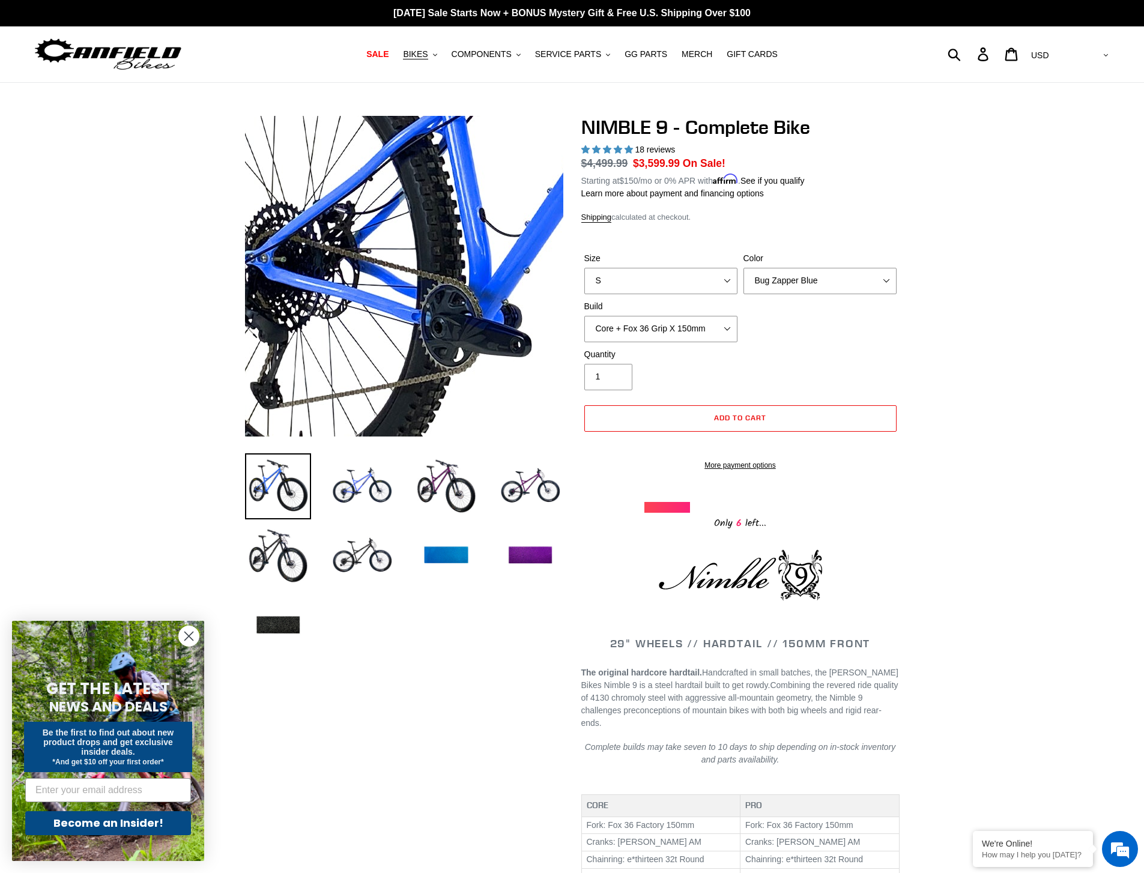
click at [292, 301] on img at bounding box center [725, 204] width 1230 height 1230
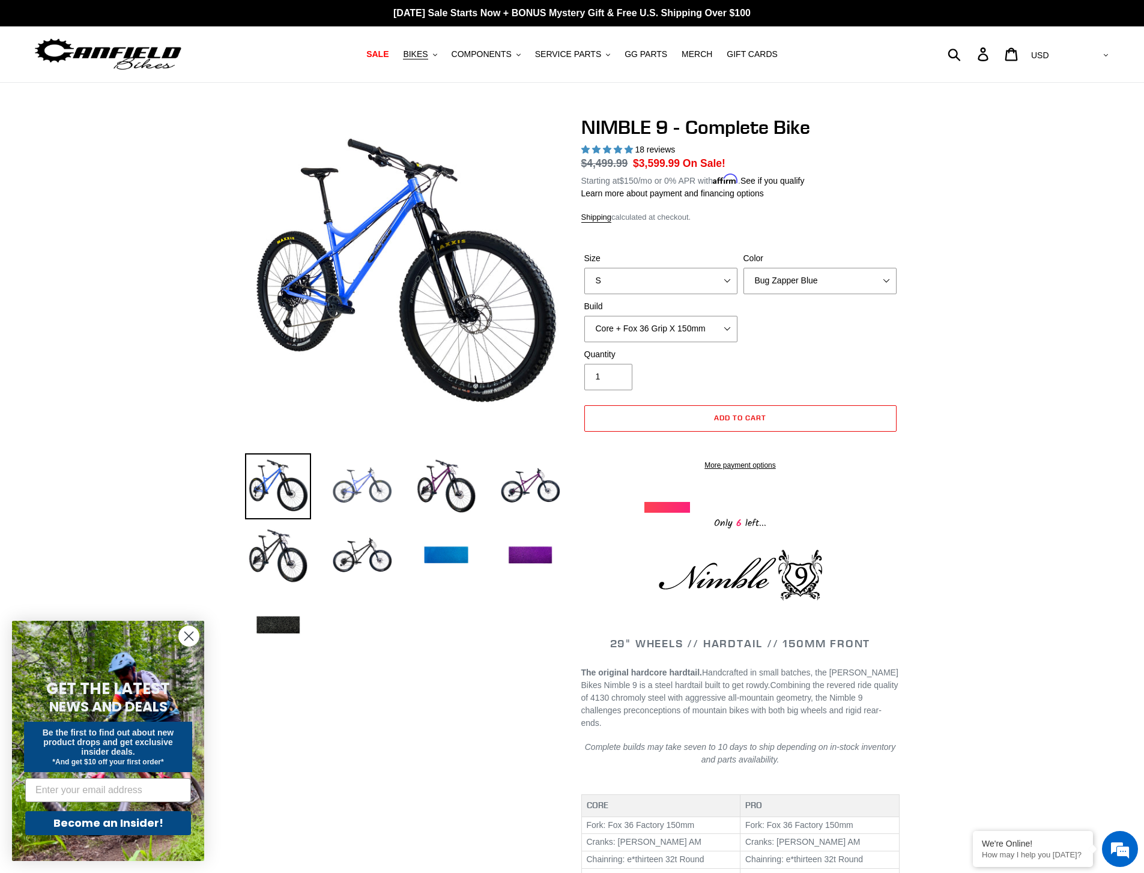
click at [376, 504] on img at bounding box center [362, 486] width 66 height 66
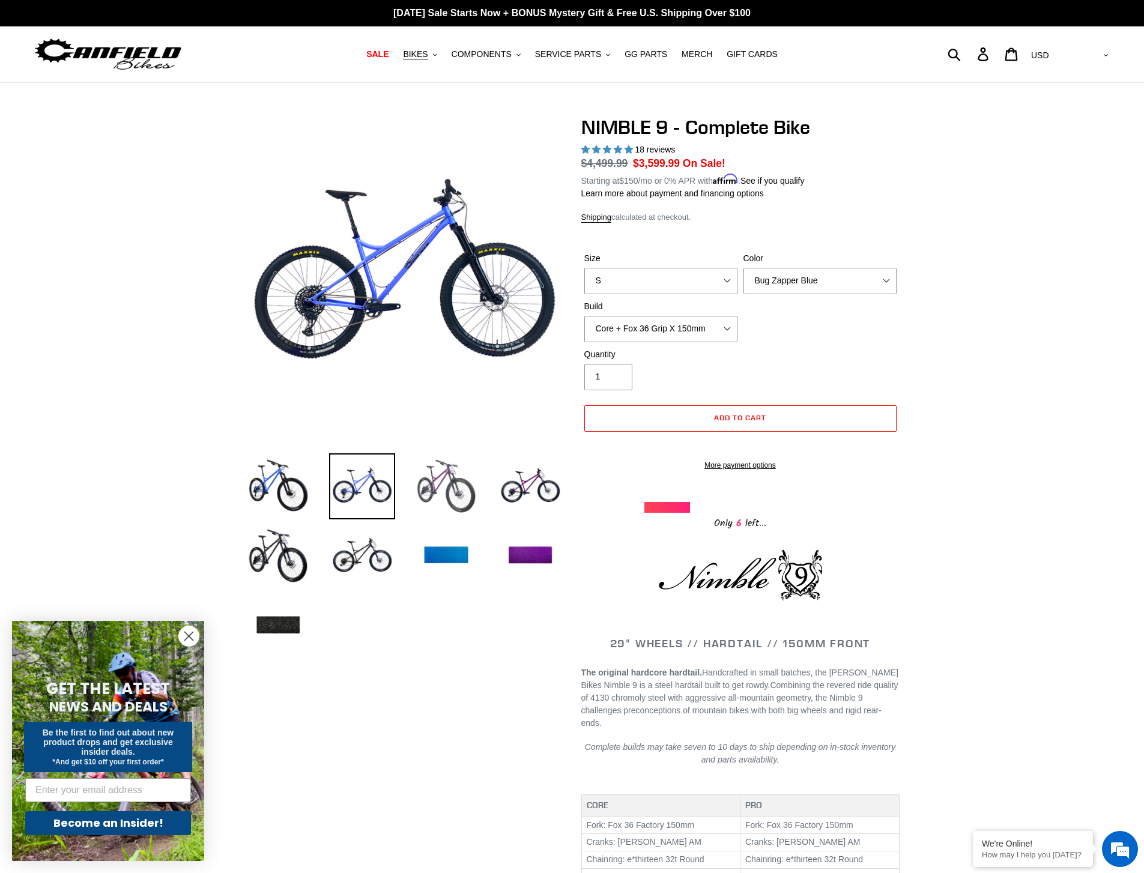
click at [453, 484] on img at bounding box center [446, 486] width 66 height 66
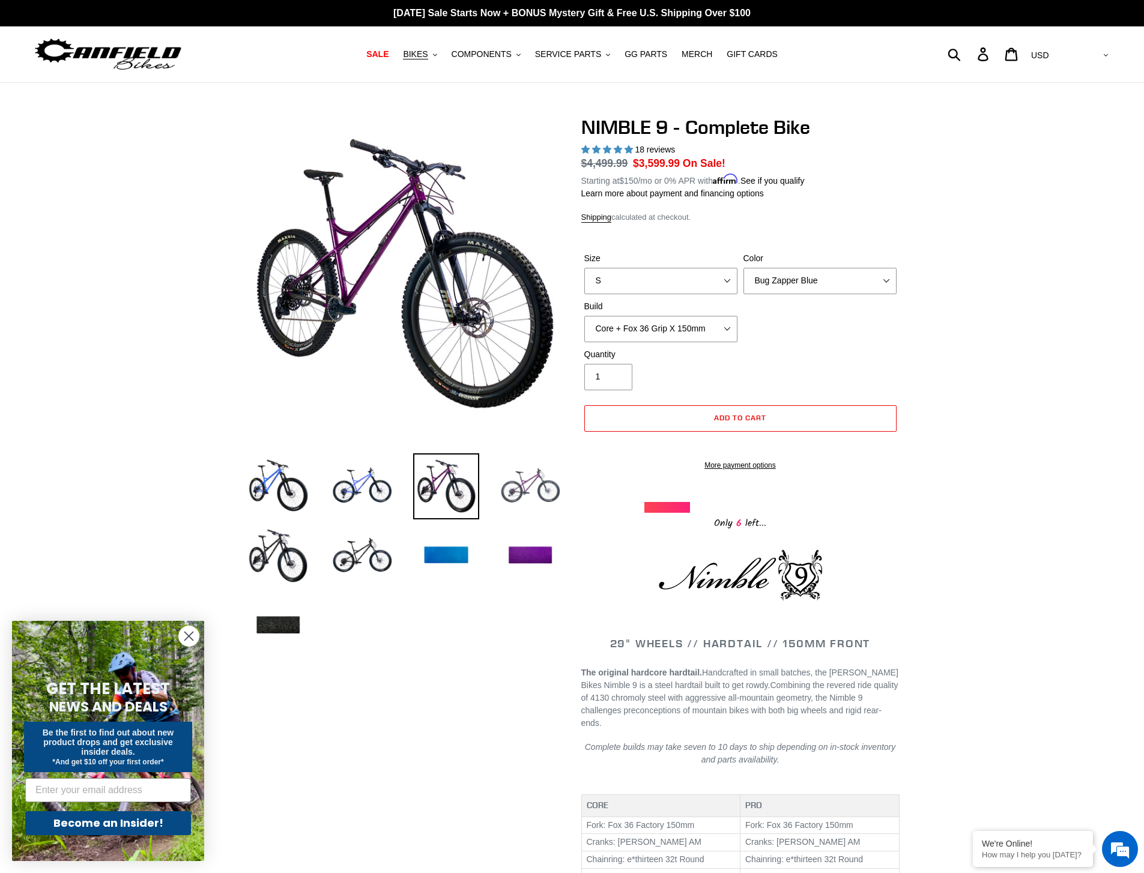
click at [525, 486] on img at bounding box center [530, 486] width 66 height 66
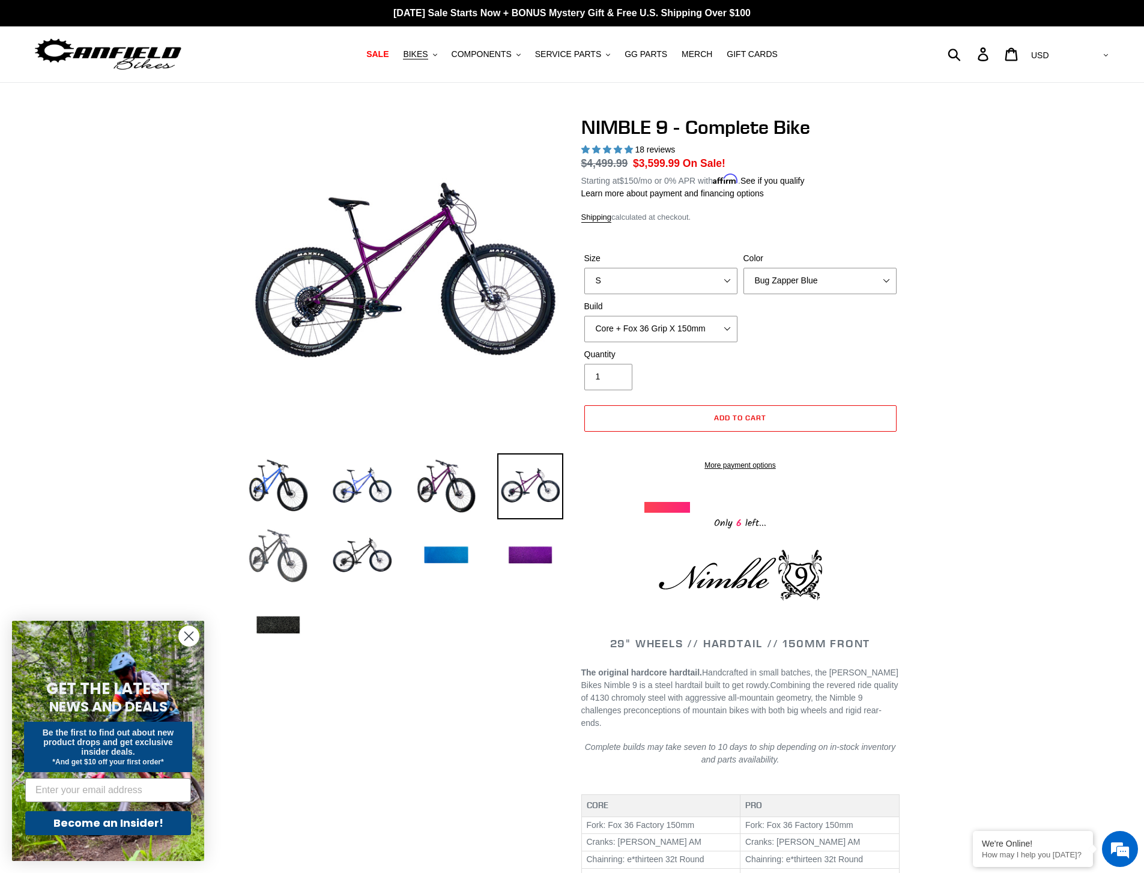
click at [262, 568] on img at bounding box center [278, 556] width 66 height 66
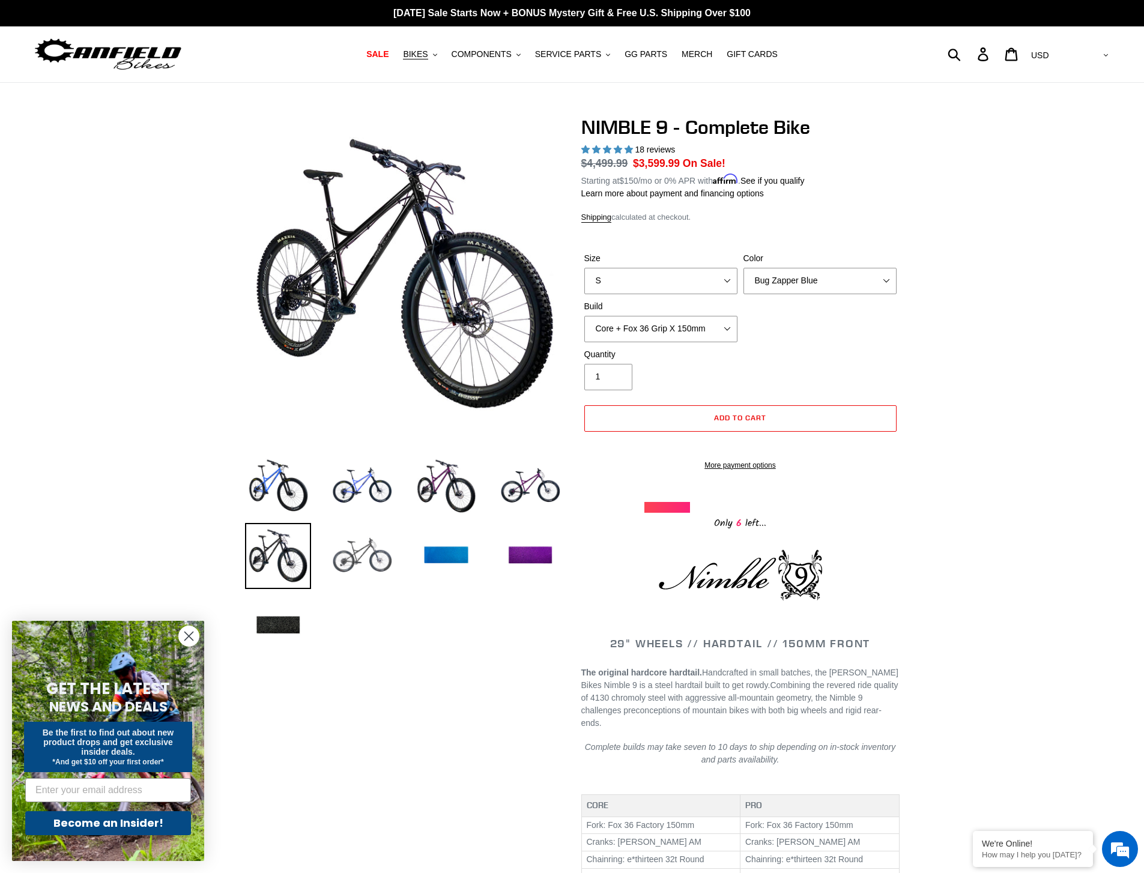
click at [366, 552] on img at bounding box center [362, 556] width 66 height 66
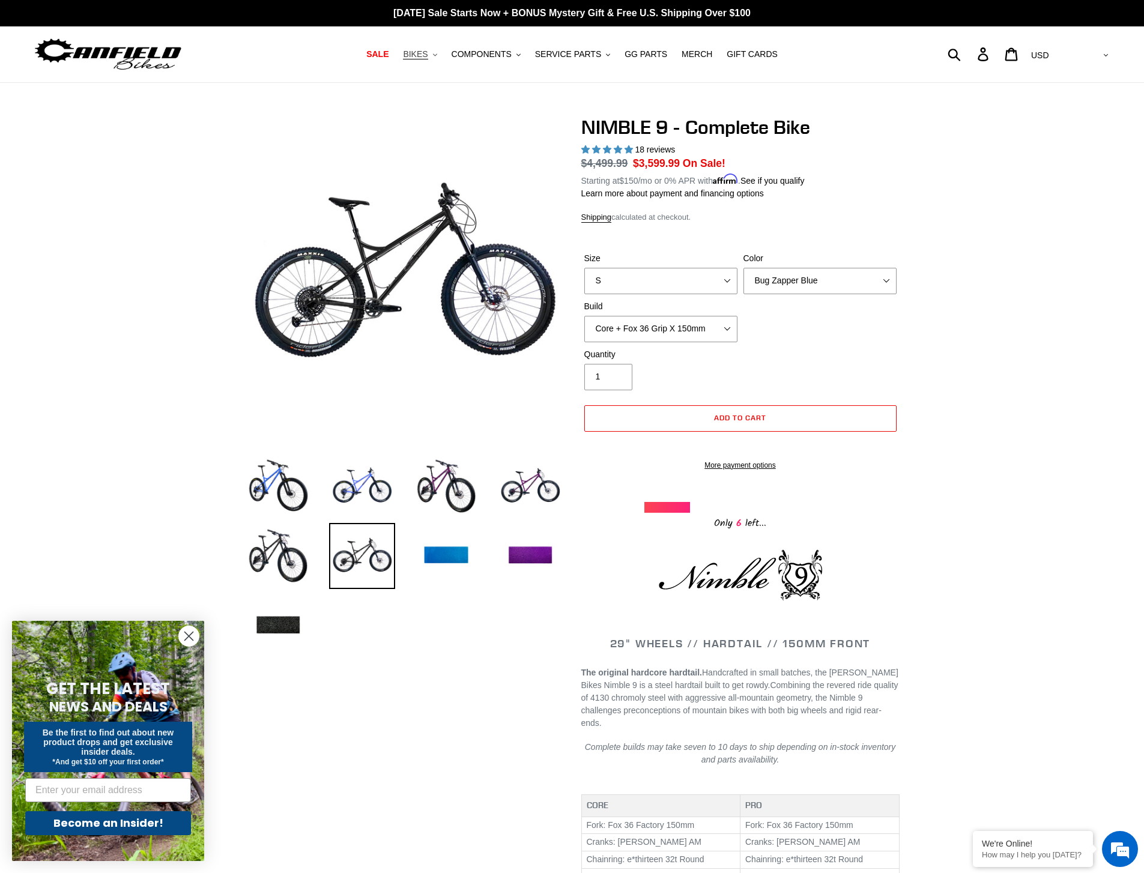
click at [425, 56] on span "BIKES" at bounding box center [415, 54] width 25 height 10
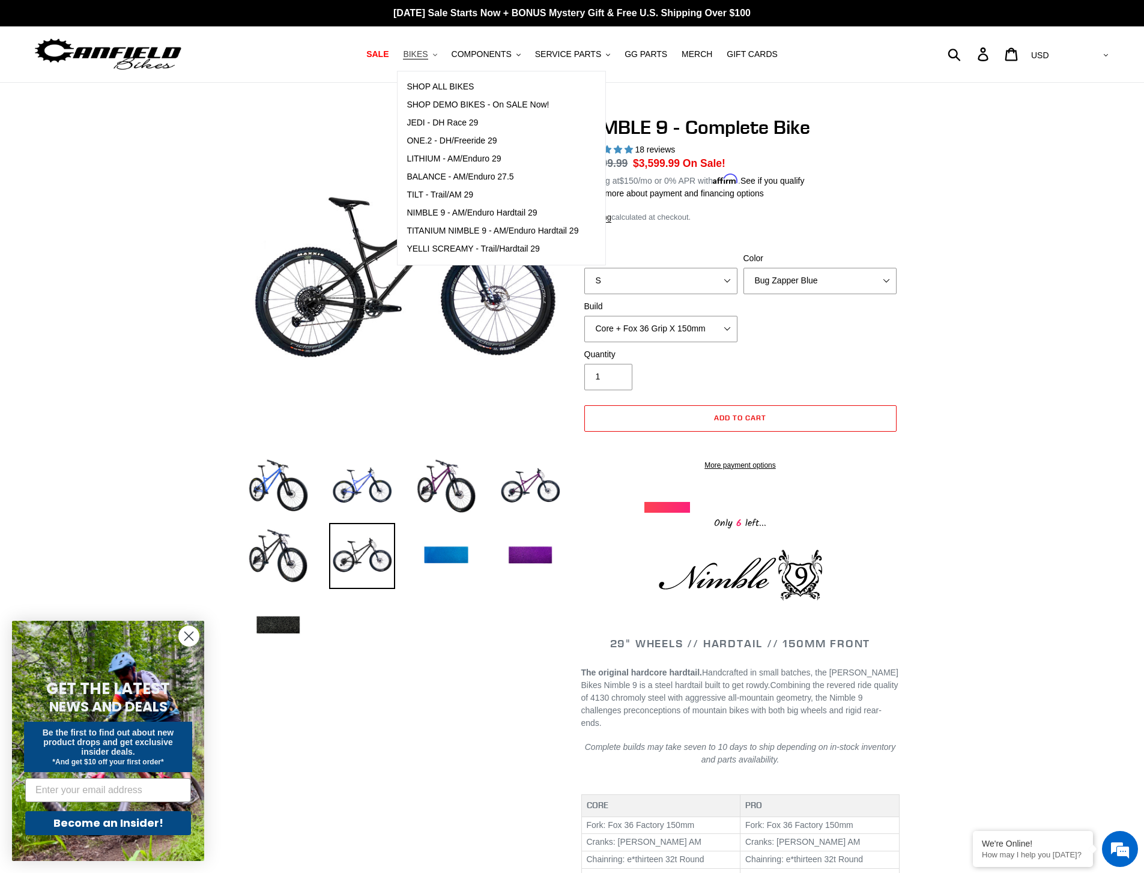
click at [425, 56] on span "BIKES" at bounding box center [415, 54] width 25 height 10
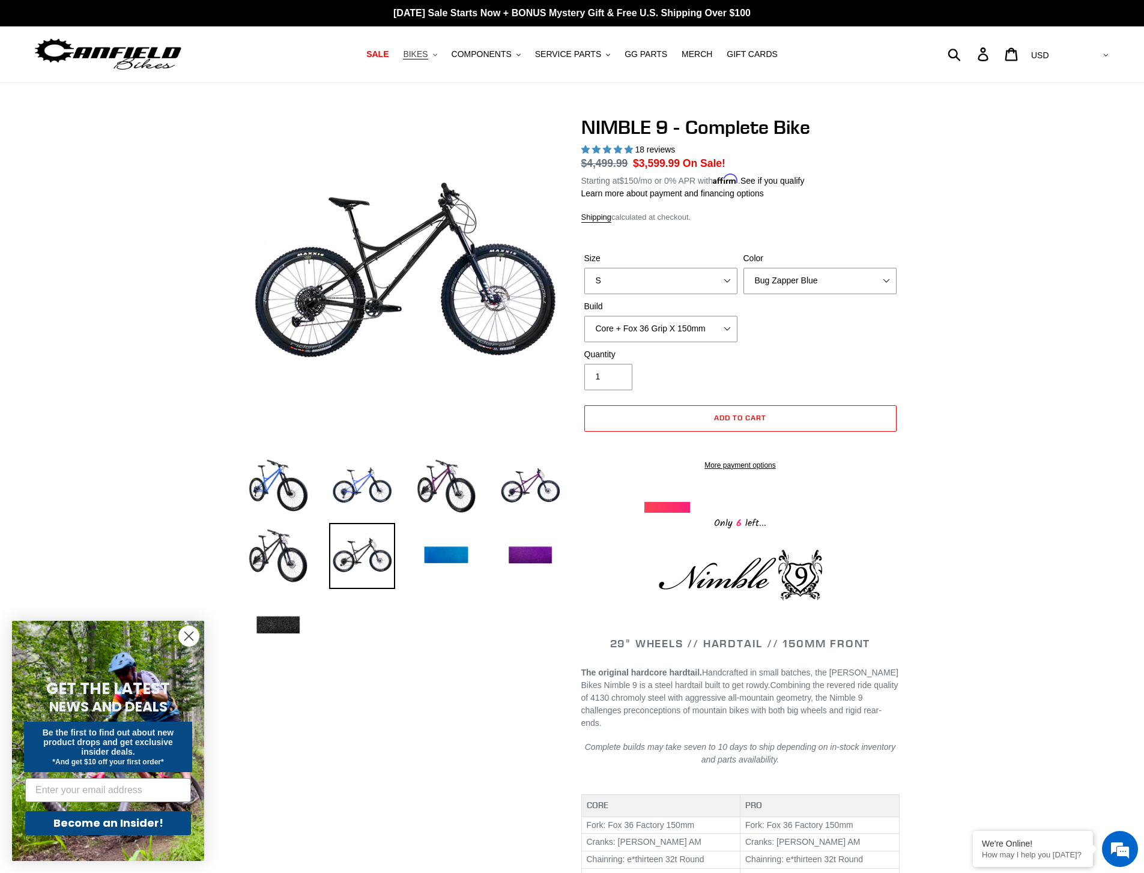
click at [425, 58] on span "BIKES" at bounding box center [415, 54] width 25 height 10
click at [423, 56] on span "BIKES" at bounding box center [415, 54] width 25 height 10
click at [420, 52] on span "BIKES" at bounding box center [415, 54] width 25 height 10
click at [424, 52] on span "BIKES" at bounding box center [415, 54] width 25 height 10
click at [434, 54] on button "BIKES .cls-1{fill:#231f20}" at bounding box center [420, 54] width 46 height 16
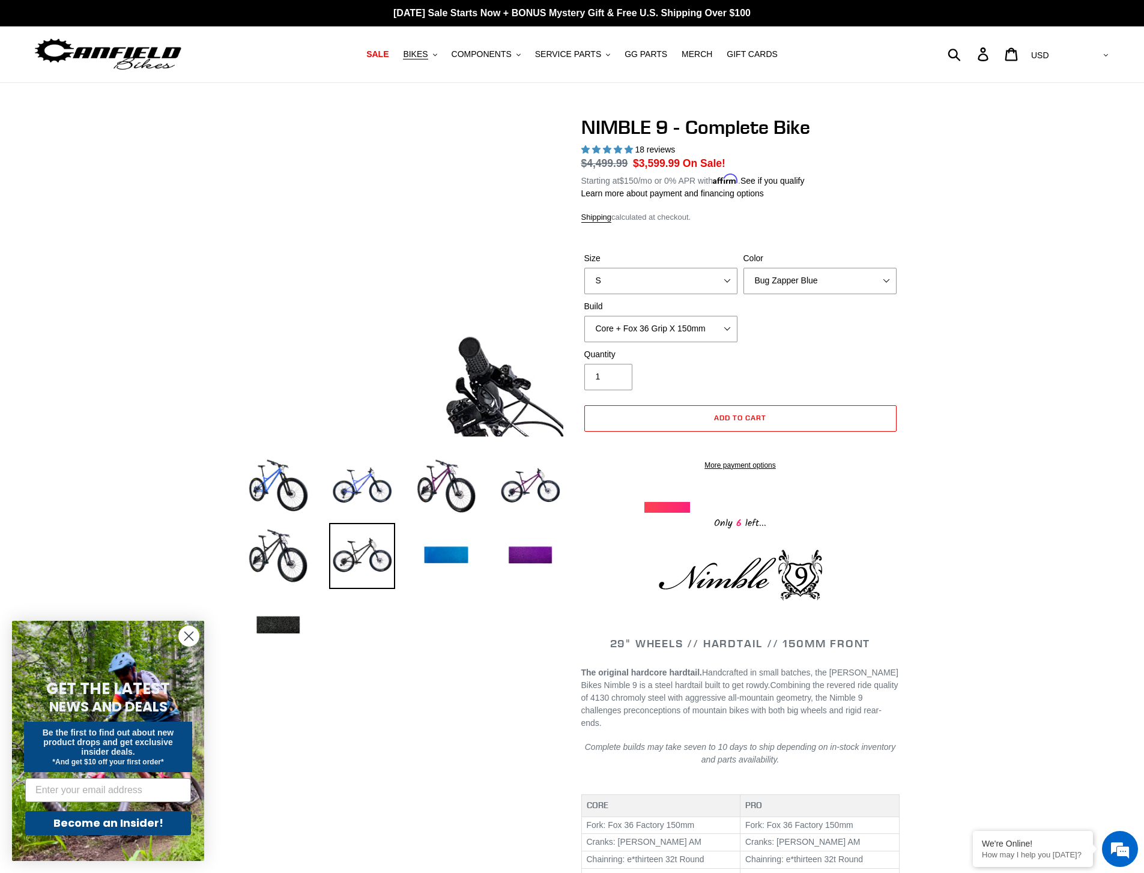
click at [435, 127] on img at bounding box center [314, 699] width 1230 height 1230
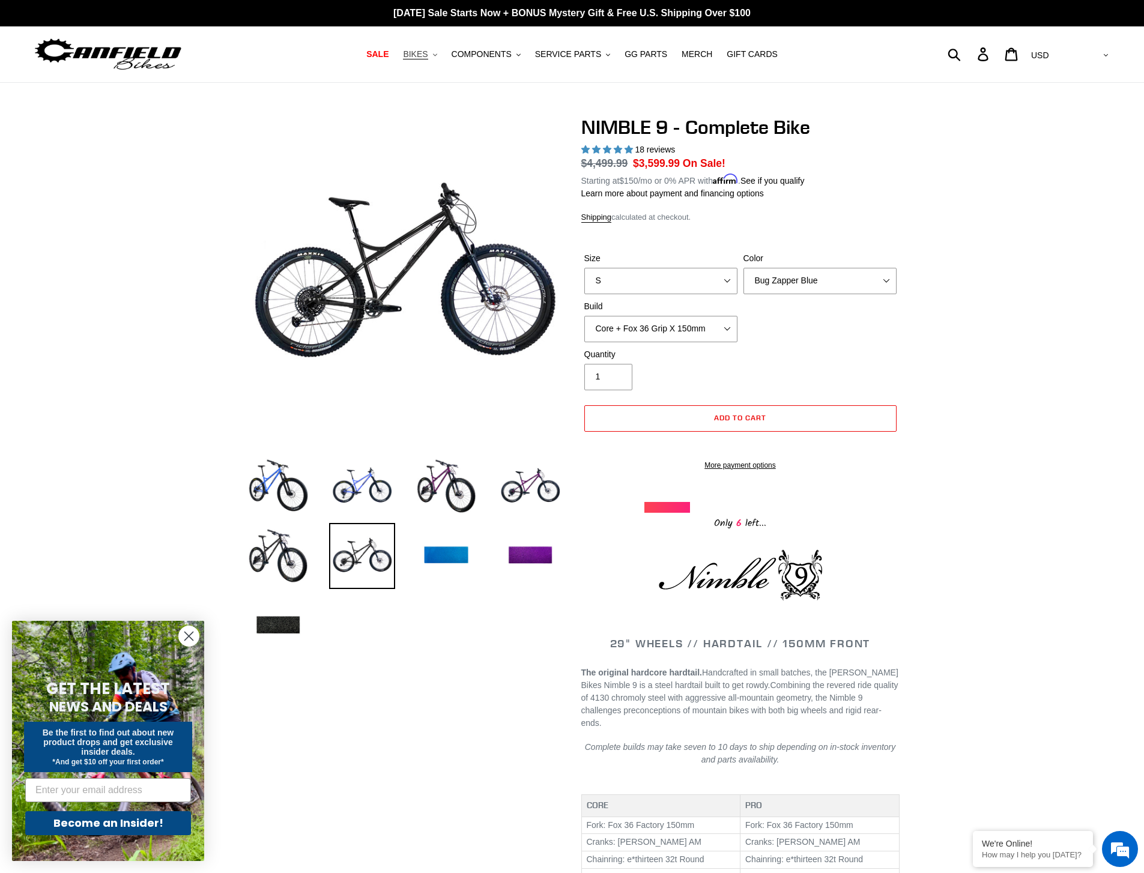
click at [428, 55] on span "BIKES" at bounding box center [415, 54] width 25 height 10
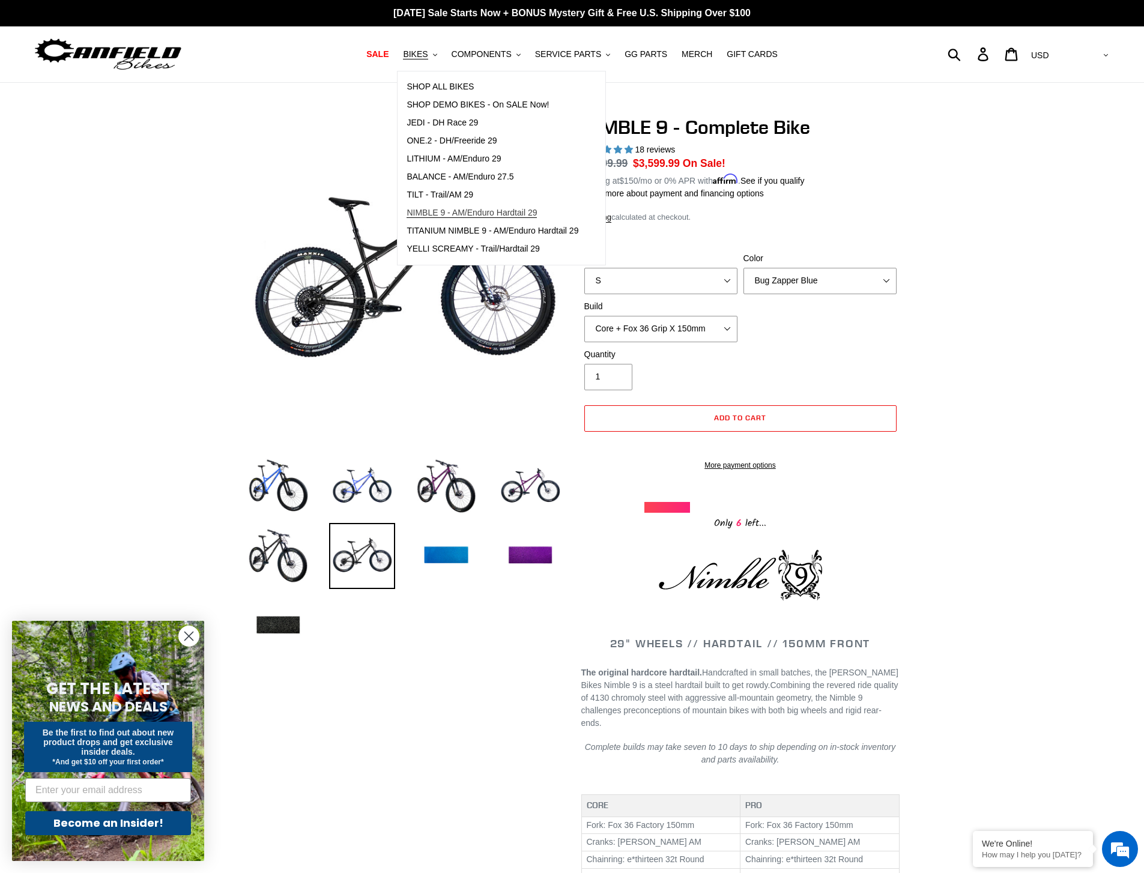
click at [467, 210] on span "NIMBLE 9 - AM/Enduro Hardtail 29" at bounding box center [472, 213] width 130 height 10
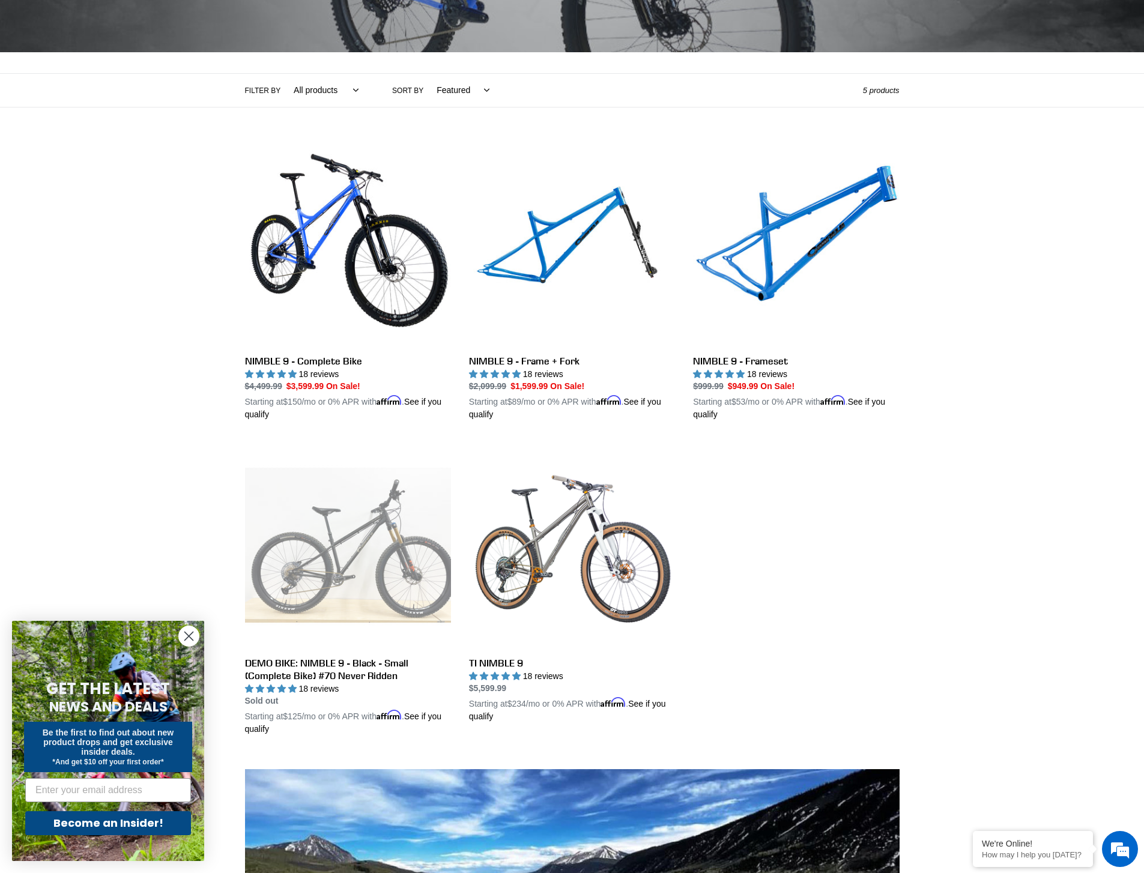
scroll to position [213, 0]
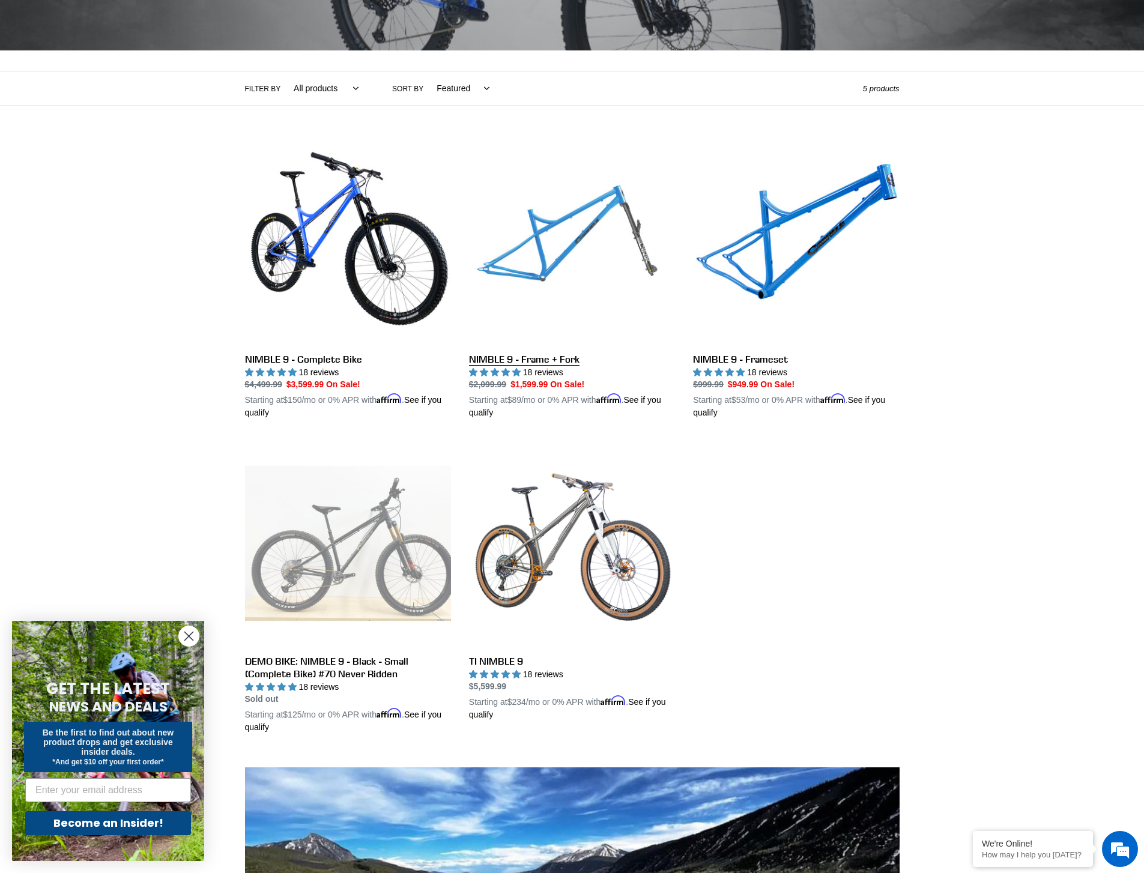
click at [562, 263] on link "NIMBLE 9 - Frame + Fork" at bounding box center [572, 279] width 206 height 281
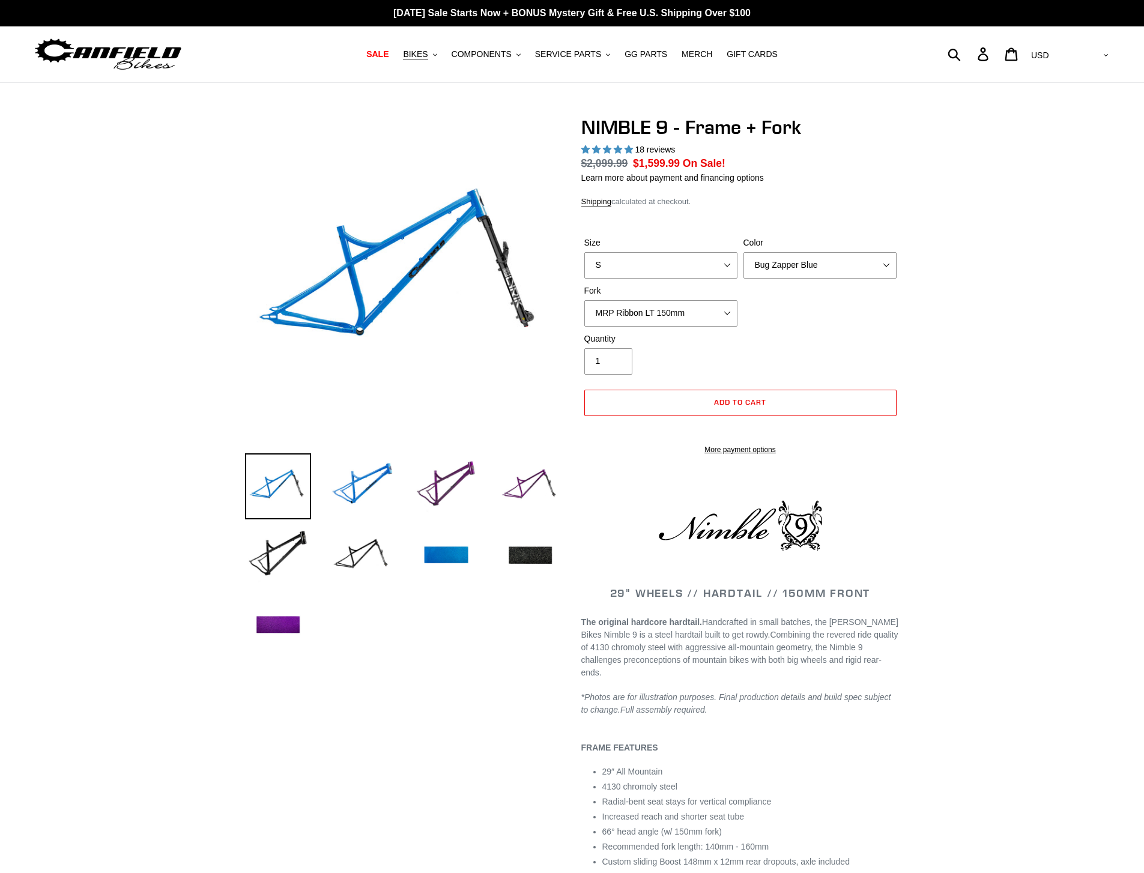
select select "highest-rating"
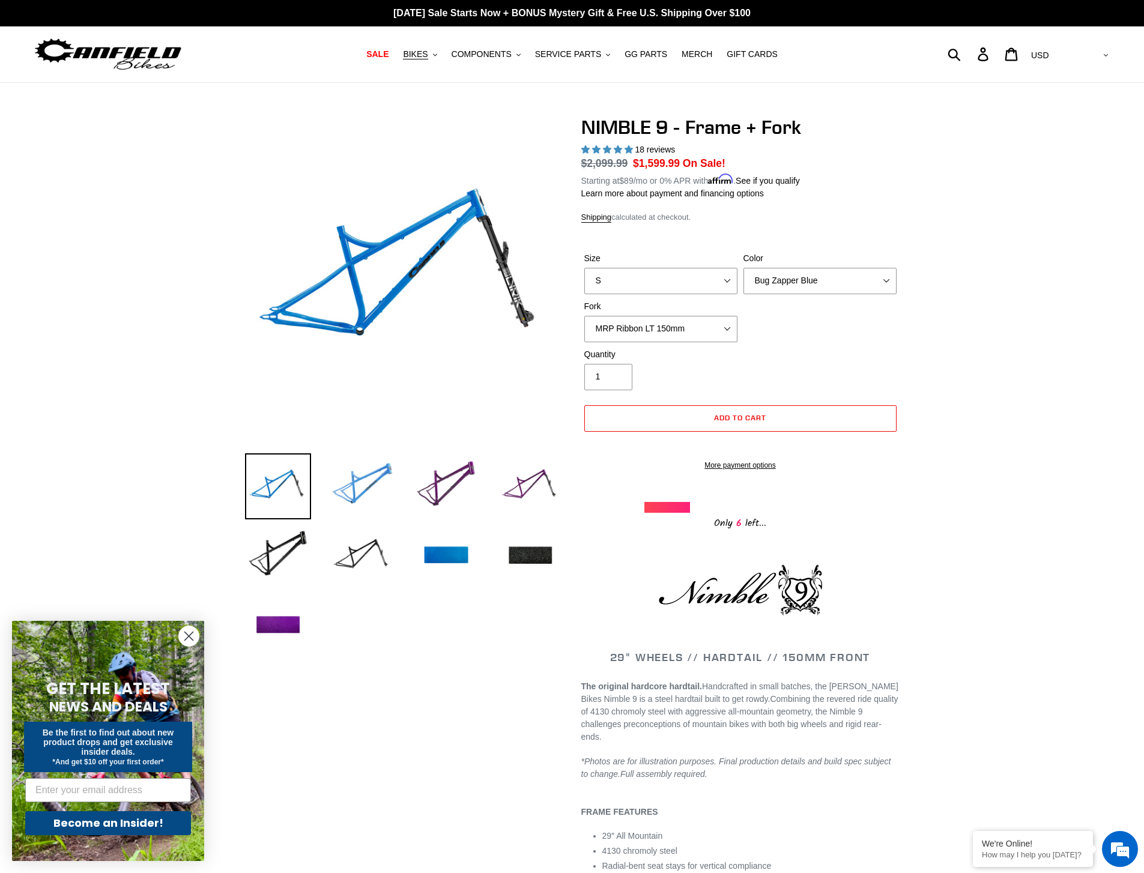
click at [351, 498] on img at bounding box center [362, 486] width 66 height 66
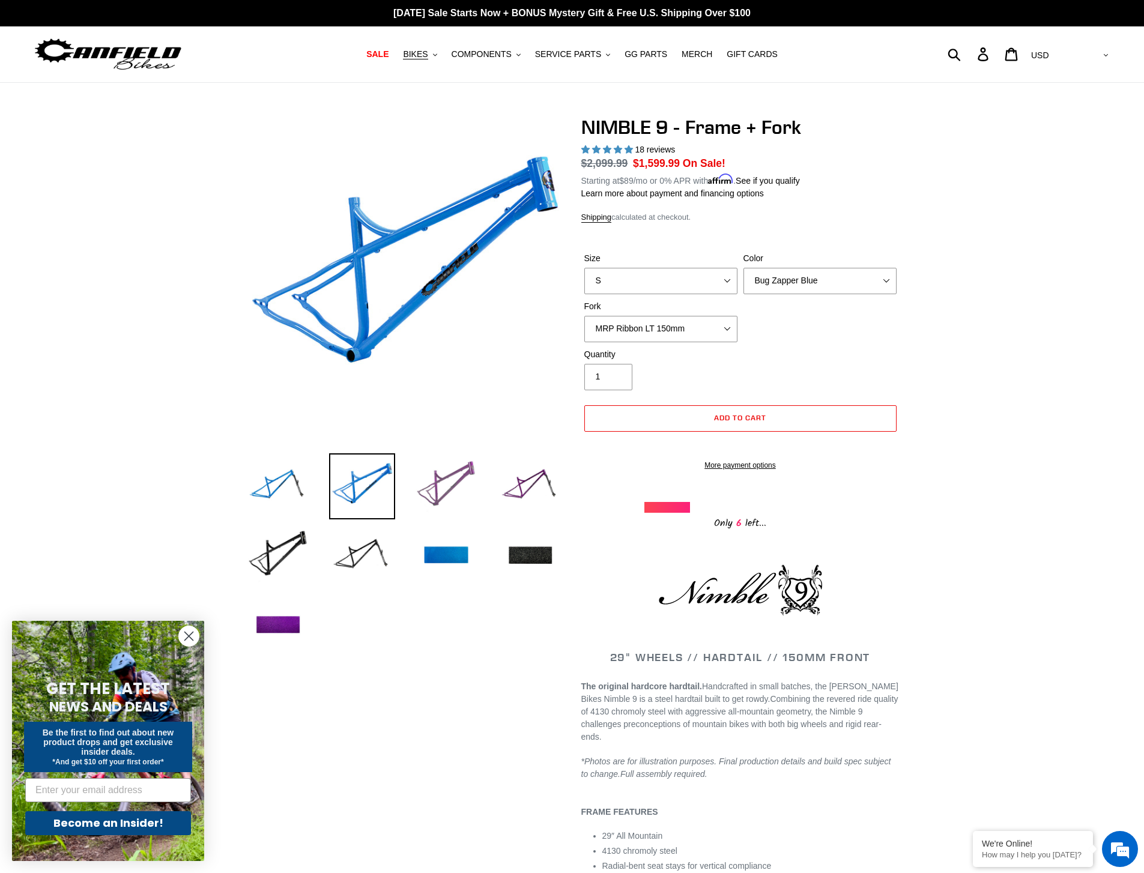
click at [453, 483] on img at bounding box center [446, 486] width 66 height 66
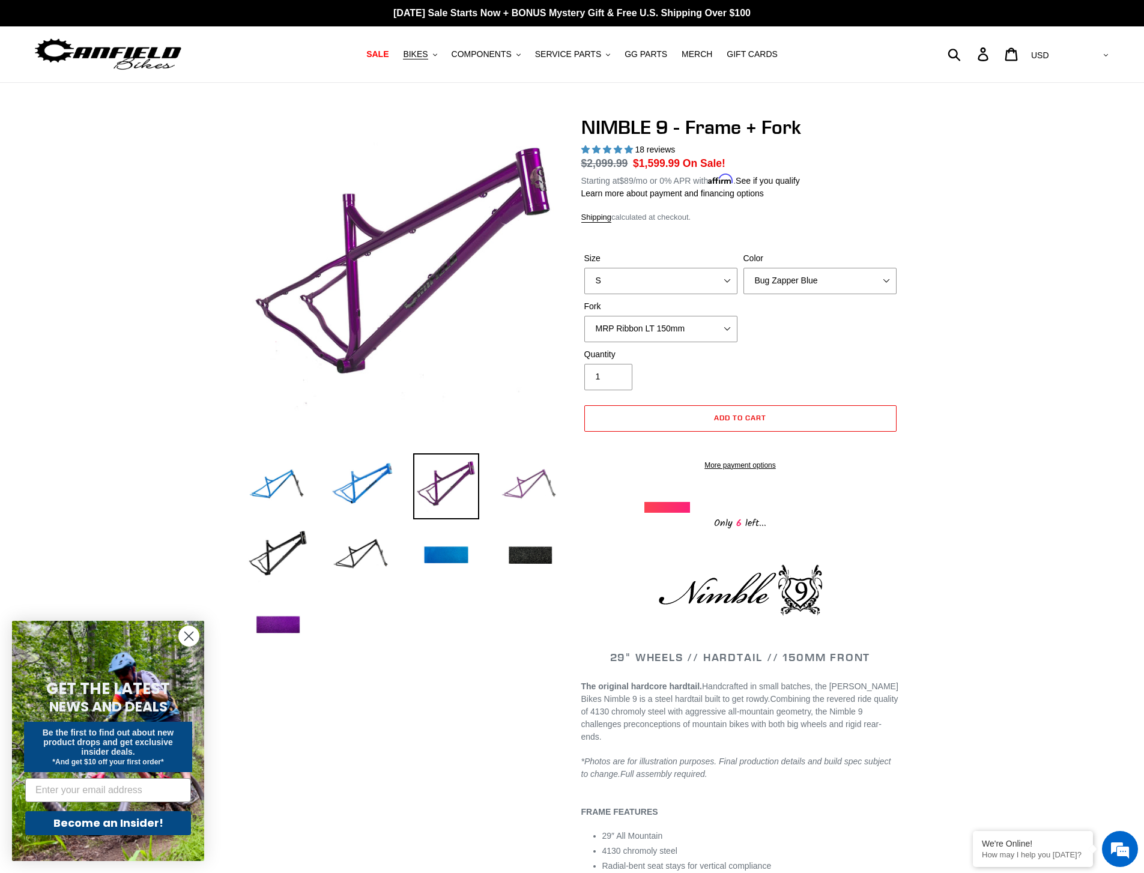
click at [534, 486] on img at bounding box center [530, 486] width 66 height 66
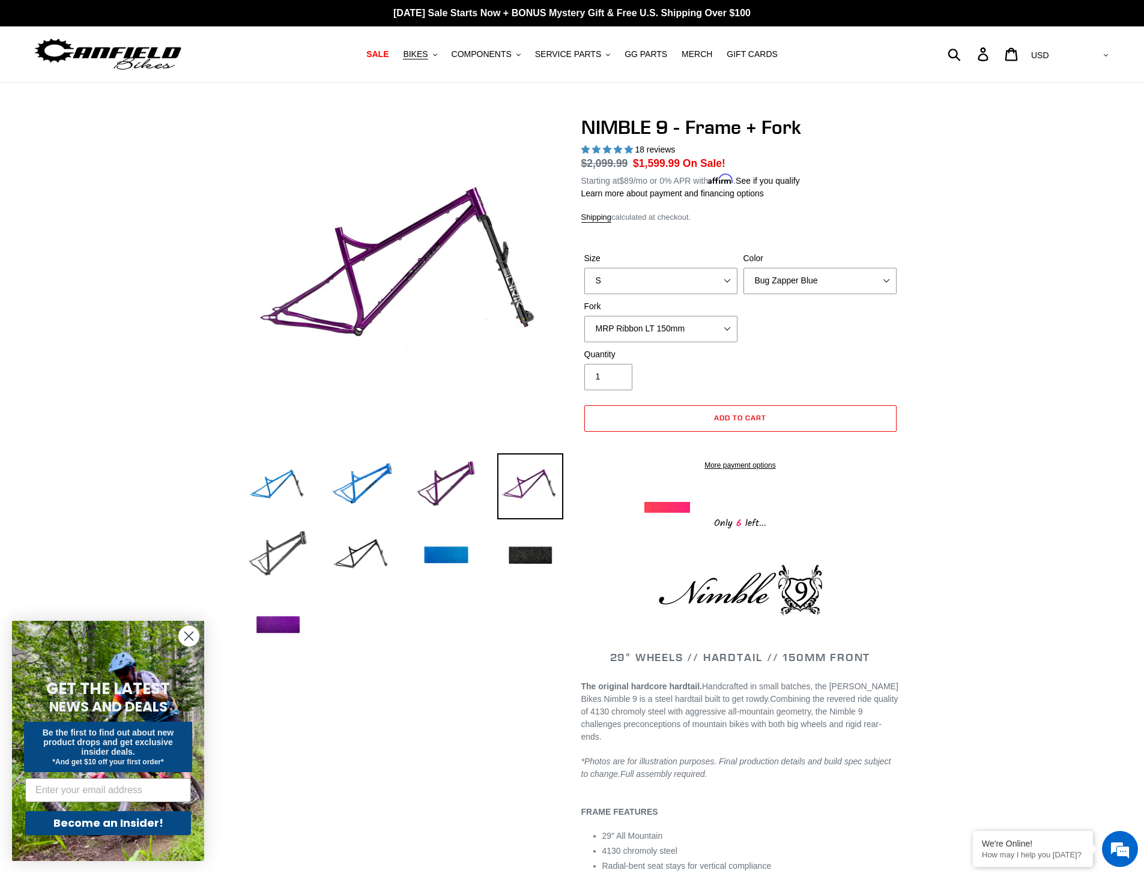
click at [270, 555] on img at bounding box center [278, 556] width 66 height 66
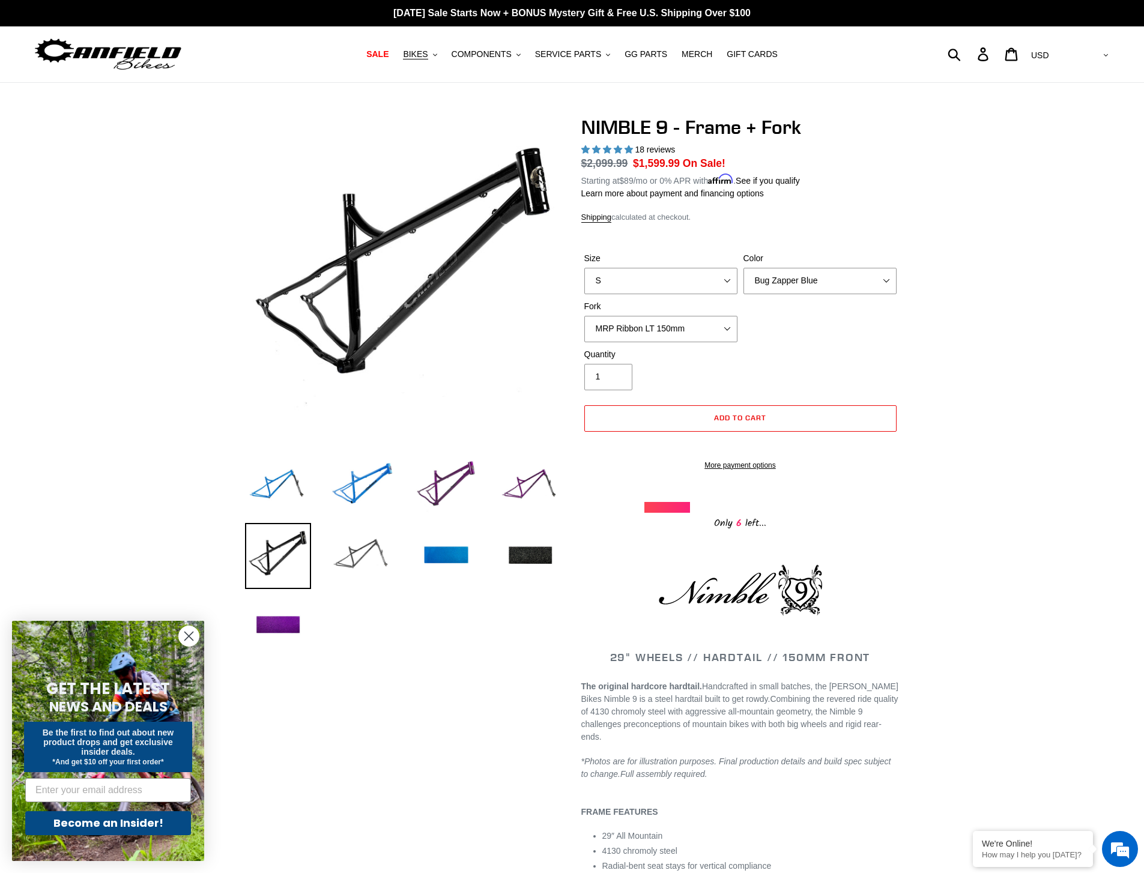
click at [341, 550] on img at bounding box center [362, 556] width 66 height 66
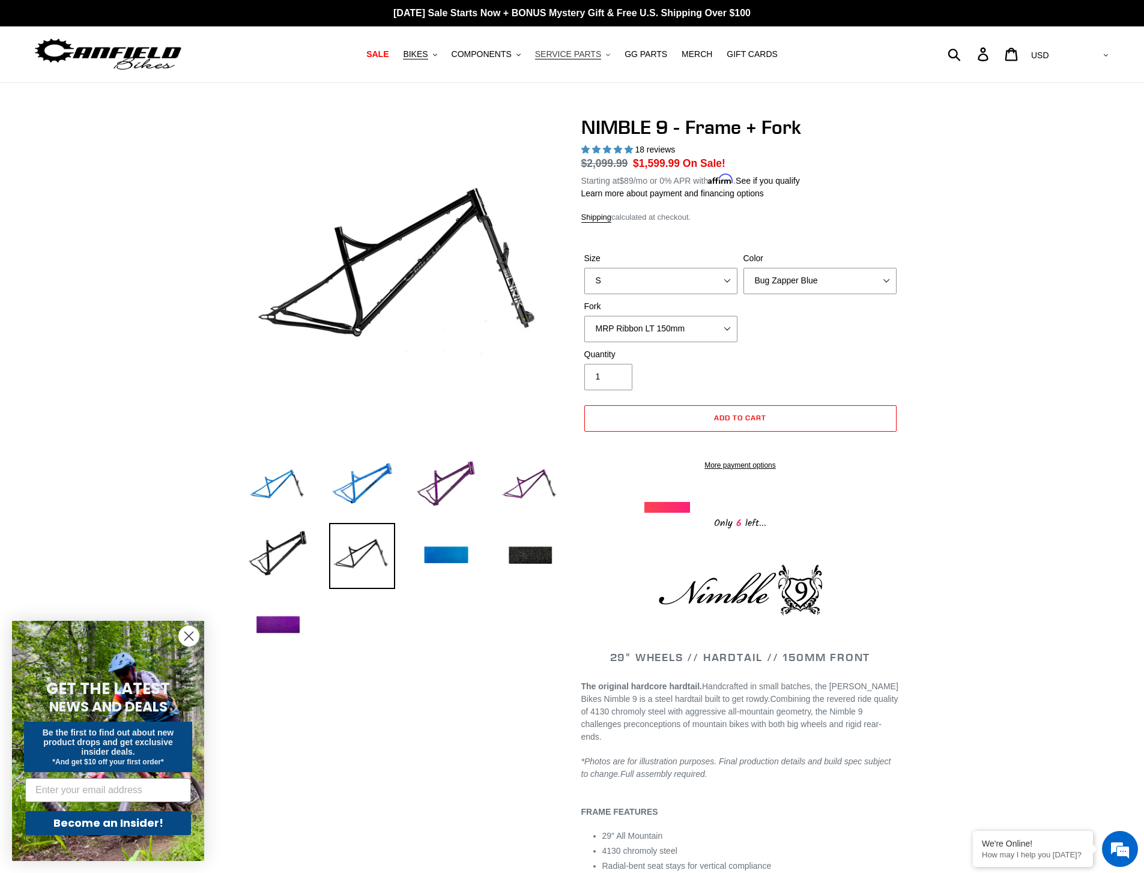
click at [583, 55] on span "SERVICE PARTS" at bounding box center [568, 54] width 66 height 10
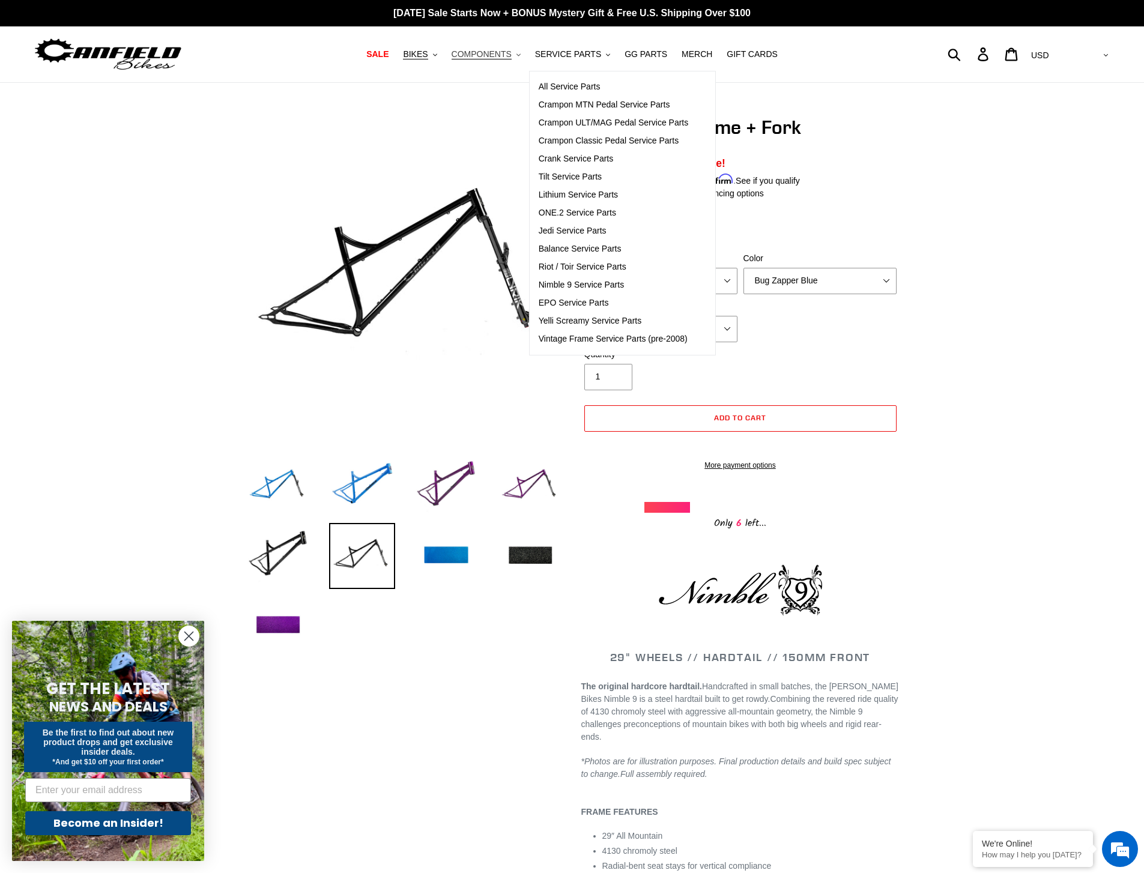
click at [504, 58] on span "COMPONENTS" at bounding box center [482, 54] width 60 height 10
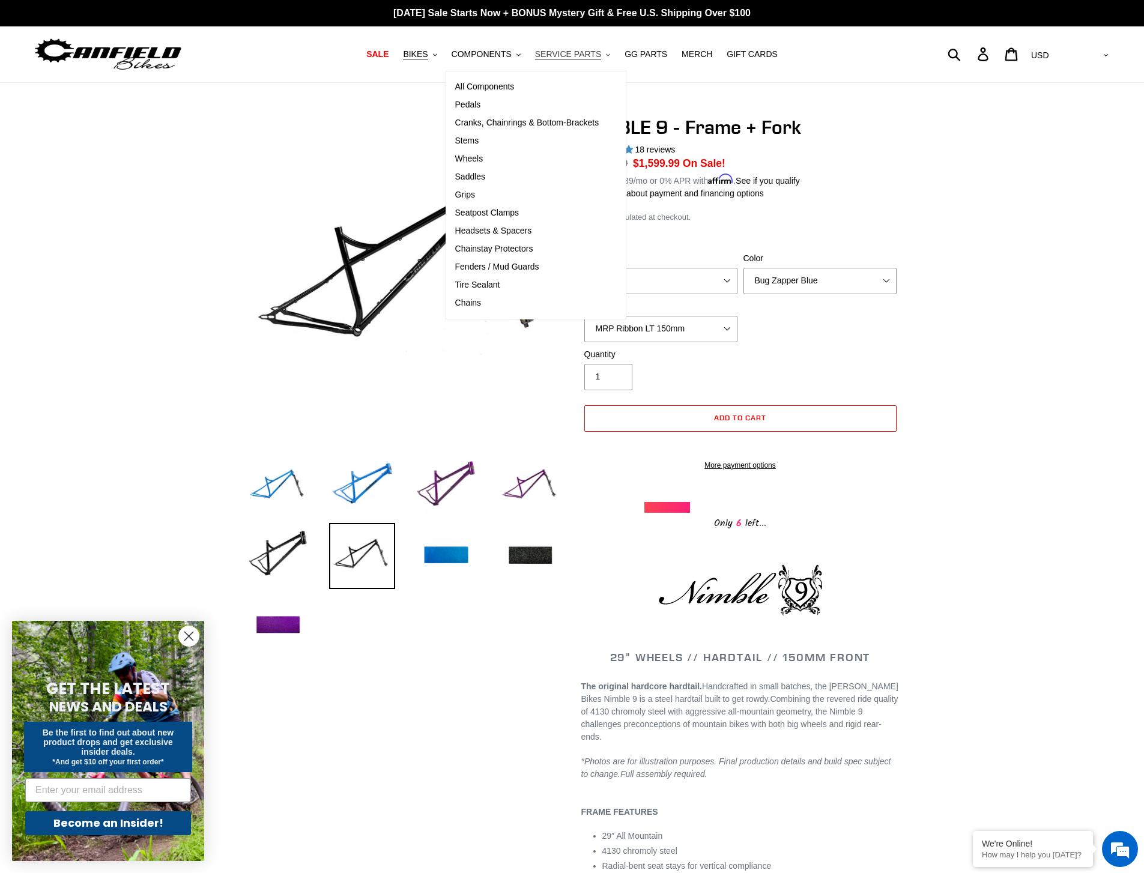
click at [547, 57] on span "SERVICE PARTS" at bounding box center [568, 54] width 66 height 10
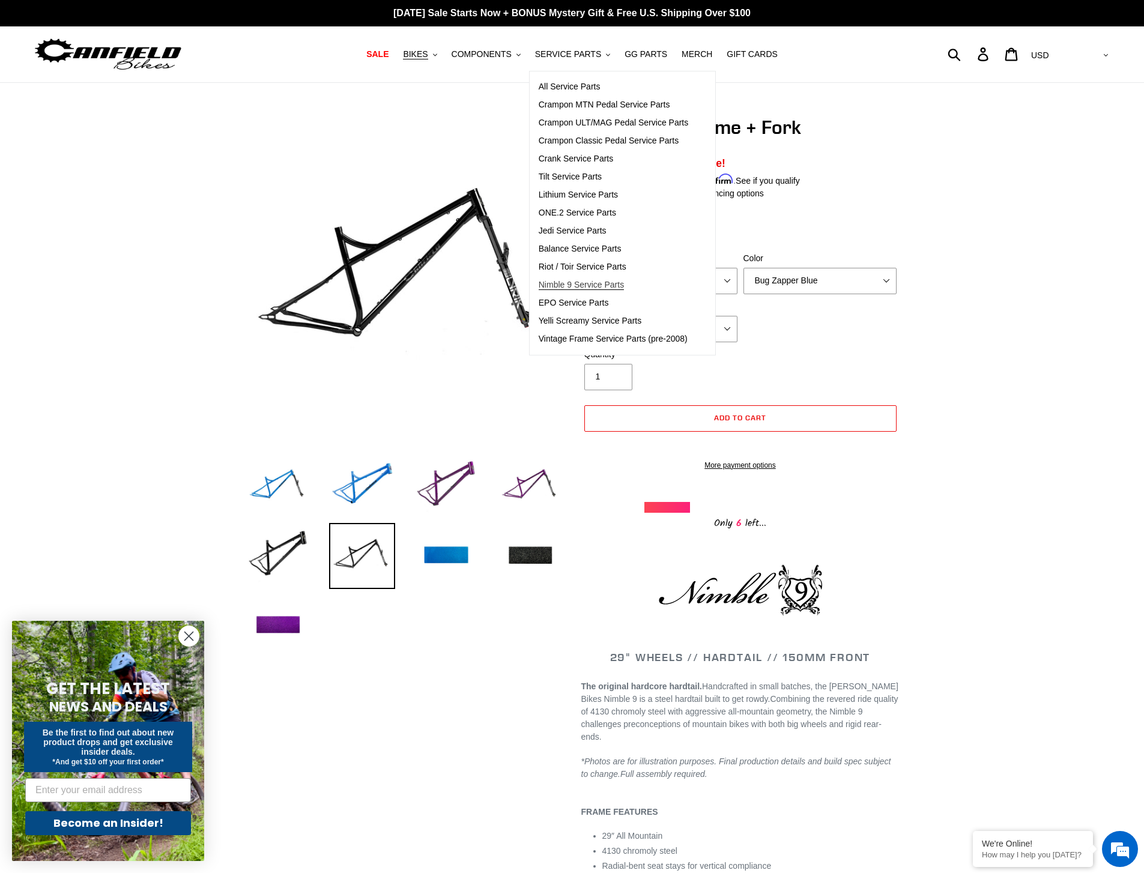
click at [615, 282] on span "Nimble 9 Service Parts" at bounding box center [581, 285] width 85 height 10
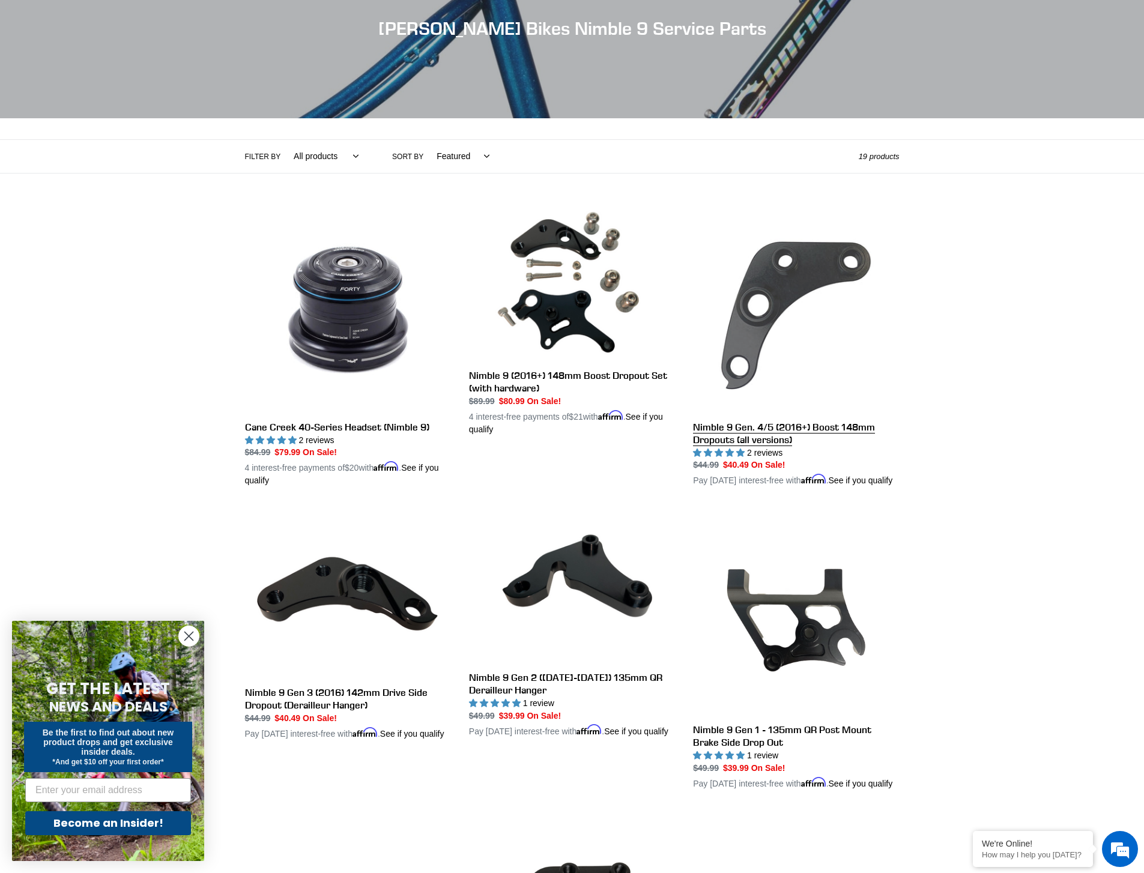
scroll to position [163, 0]
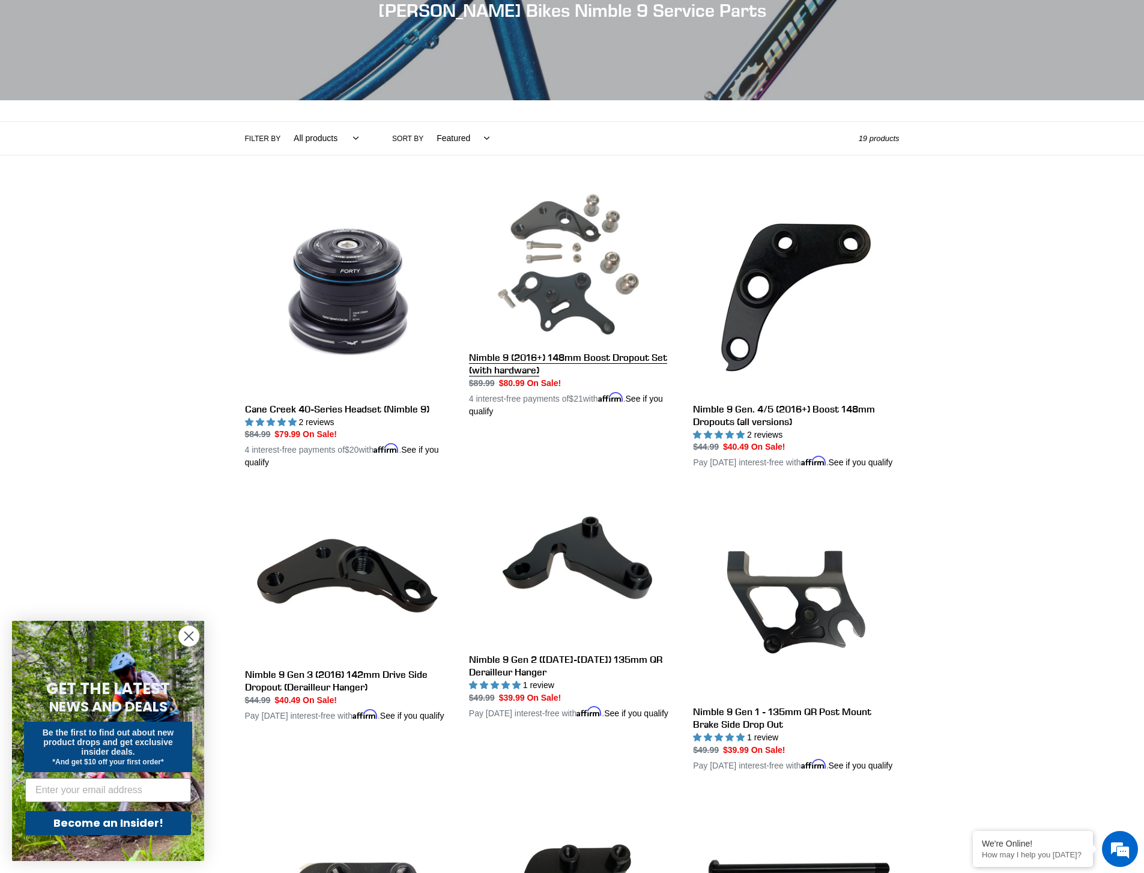
click at [604, 356] on link "Nimble 9 (2016+) 148mm Boost Dropout Set (with hardware)" at bounding box center [572, 303] width 206 height 229
